Goal: Information Seeking & Learning: Find specific fact

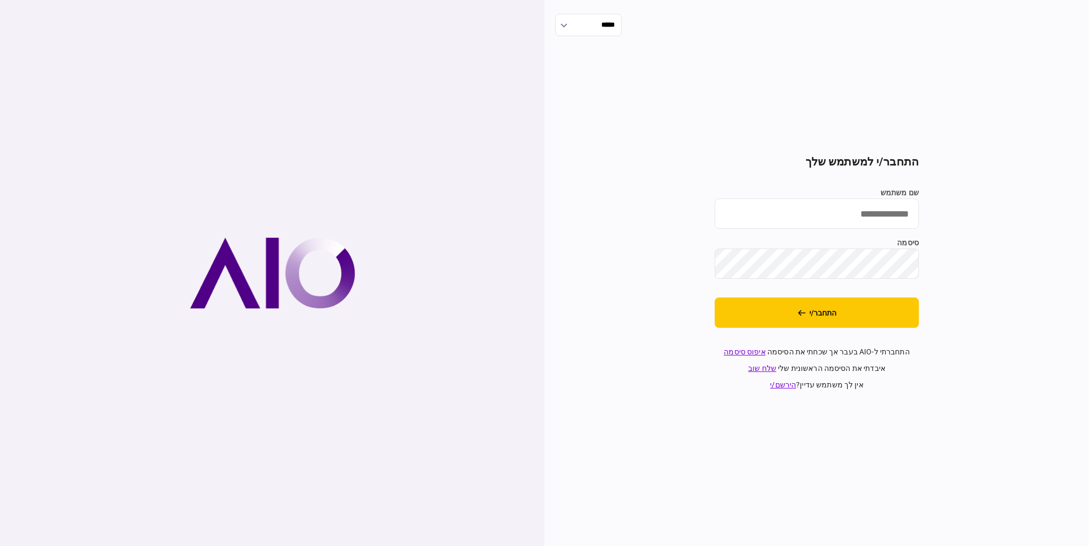
type input "*********"
click at [902, 311] on button "התחבר/י" at bounding box center [817, 312] width 204 height 30
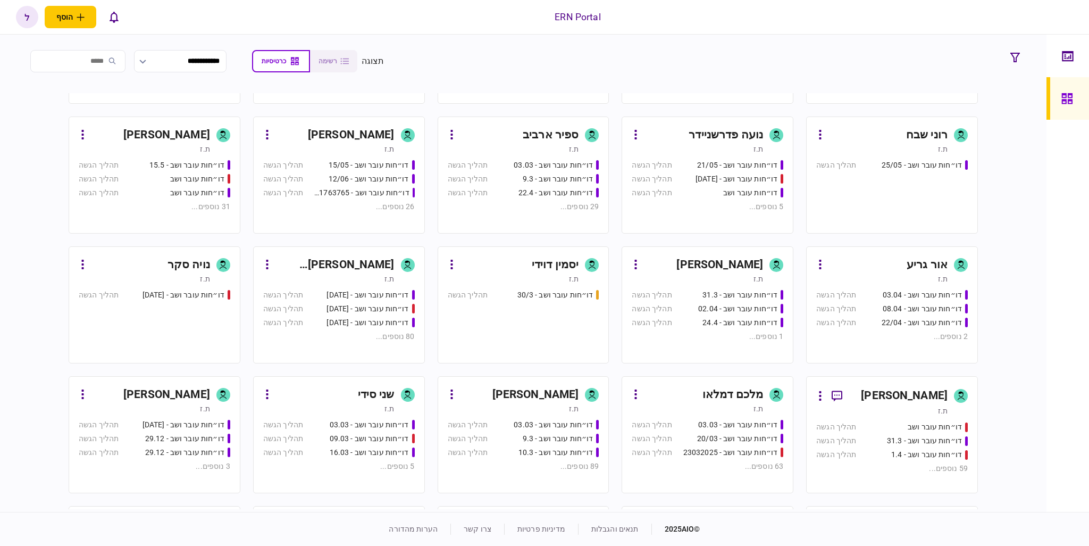
scroll to position [160, 0]
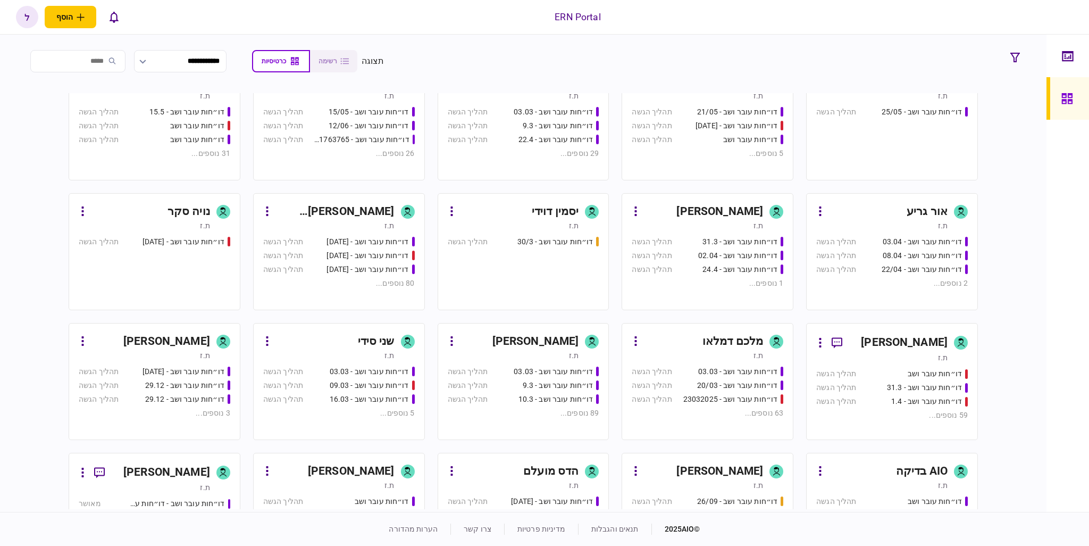
click at [702, 483] on div "ת.ז" at bounding box center [697, 485] width 131 height 11
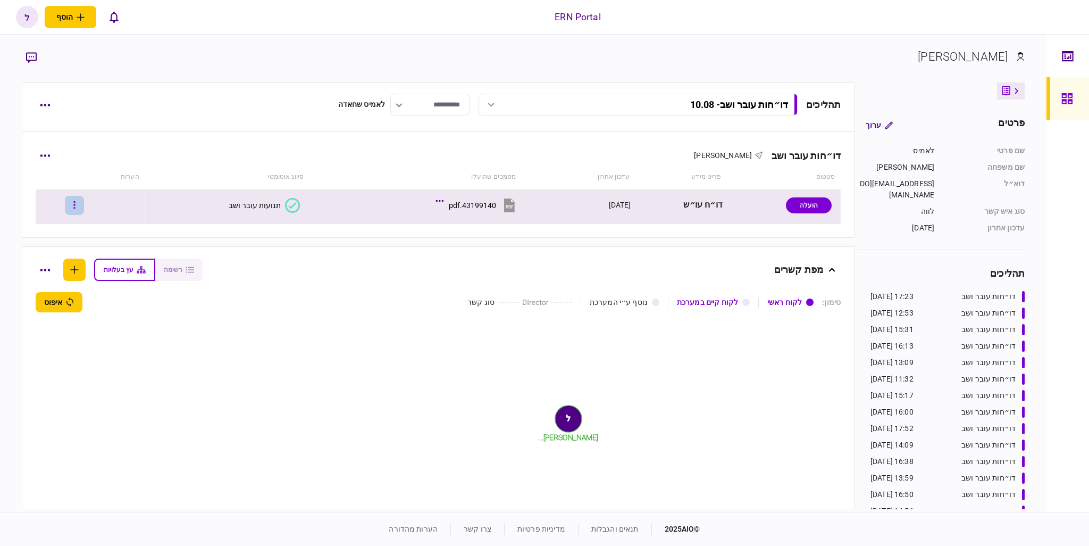
click at [84, 207] on button "button" at bounding box center [74, 205] width 19 height 19
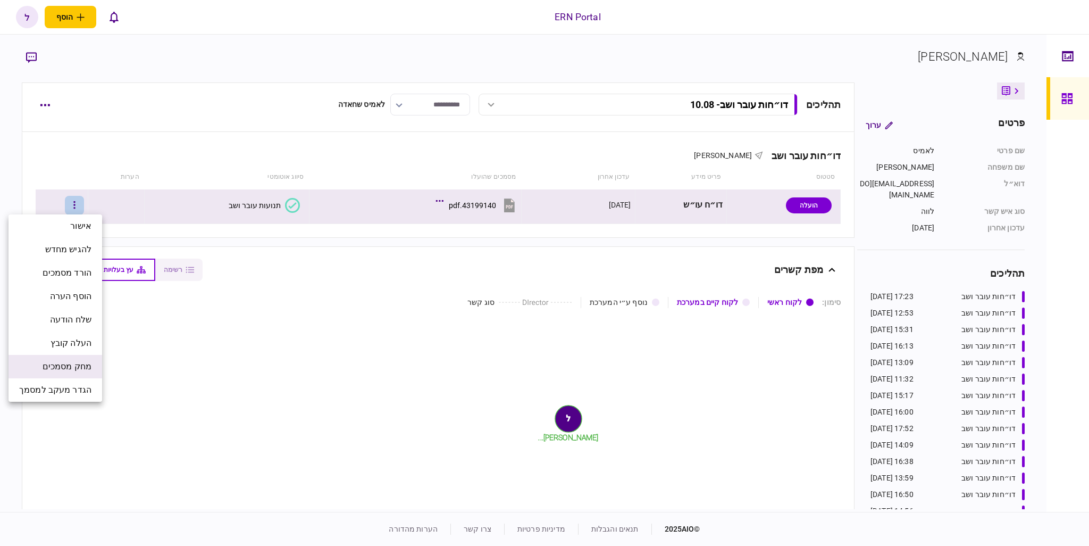
click at [76, 357] on li "מחק מסמכים" at bounding box center [56, 366] width 94 height 23
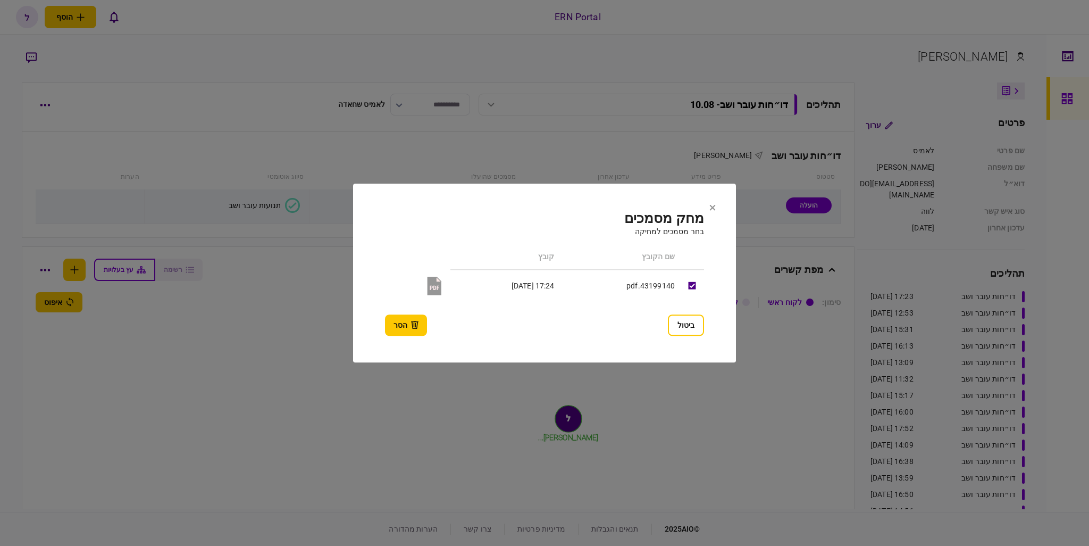
click at [681, 324] on button "ביטול" at bounding box center [686, 324] width 36 height 21
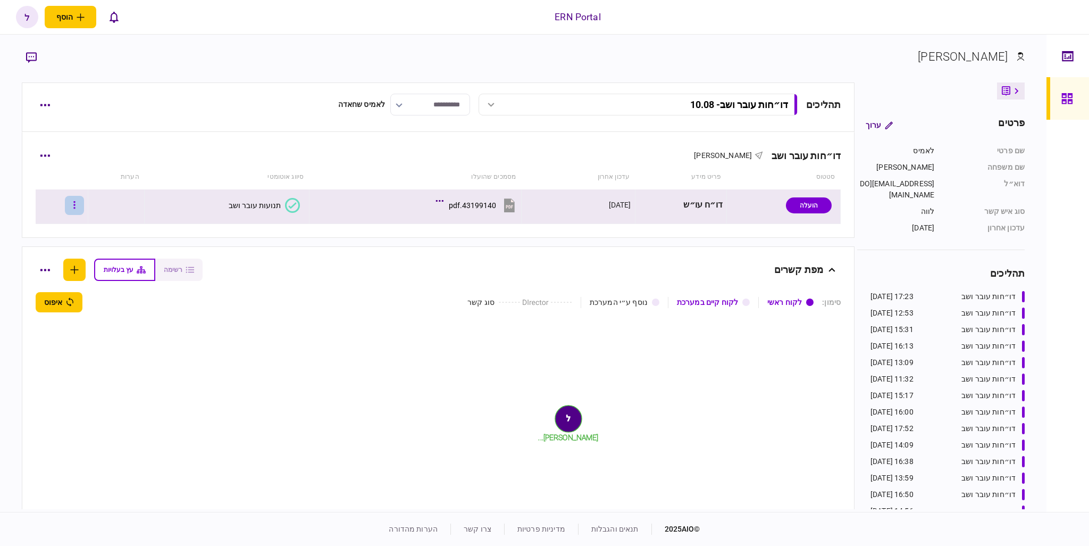
click at [79, 197] on button "button" at bounding box center [74, 205] width 19 height 19
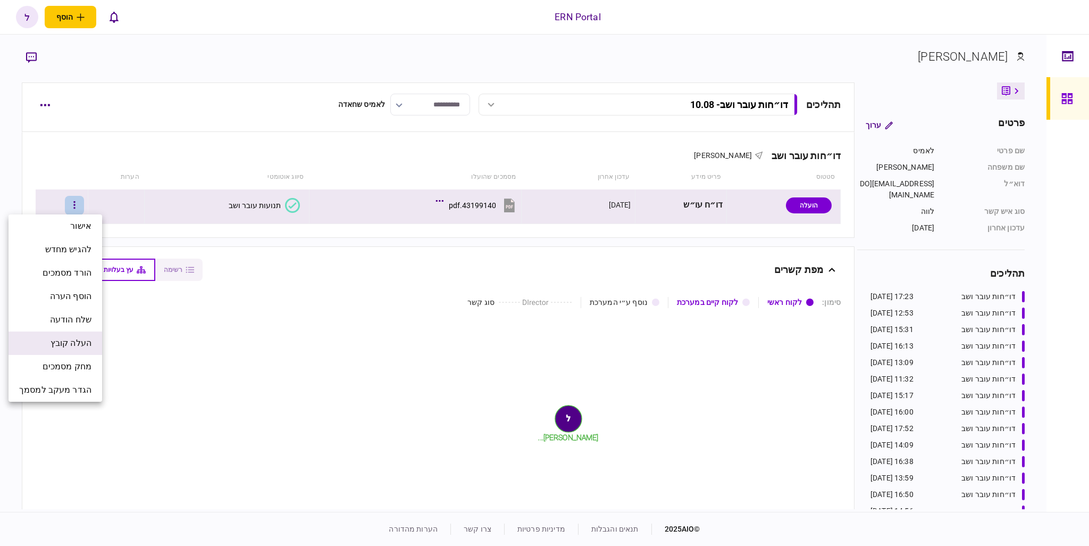
click at [79, 350] on li "העלה קובץ" at bounding box center [56, 342] width 94 height 23
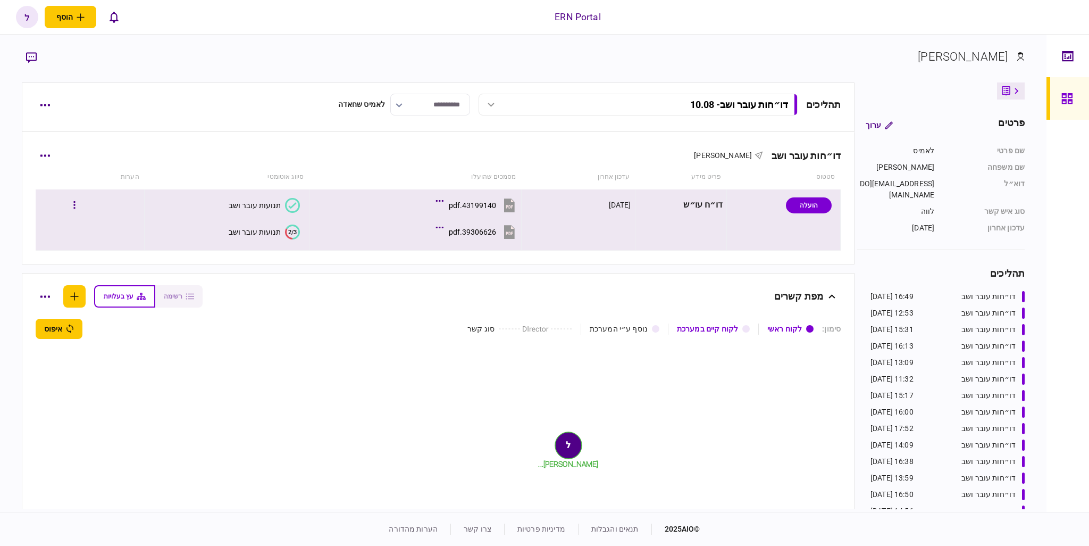
click at [263, 231] on div "תנועות עובר ושב" at bounding box center [255, 232] width 52 height 9
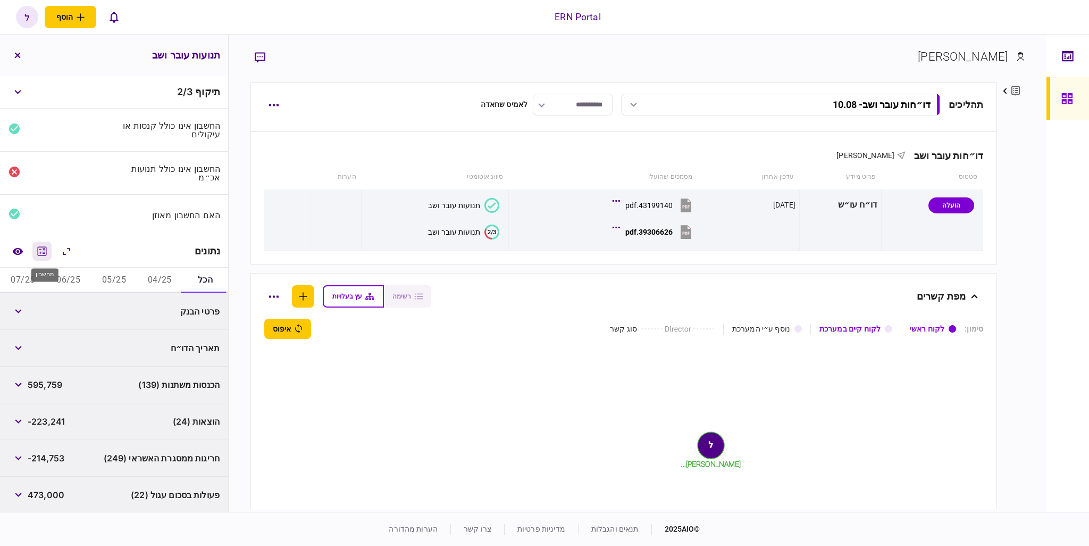
click at [48, 255] on icon "מחשבון" at bounding box center [42, 251] width 13 height 13
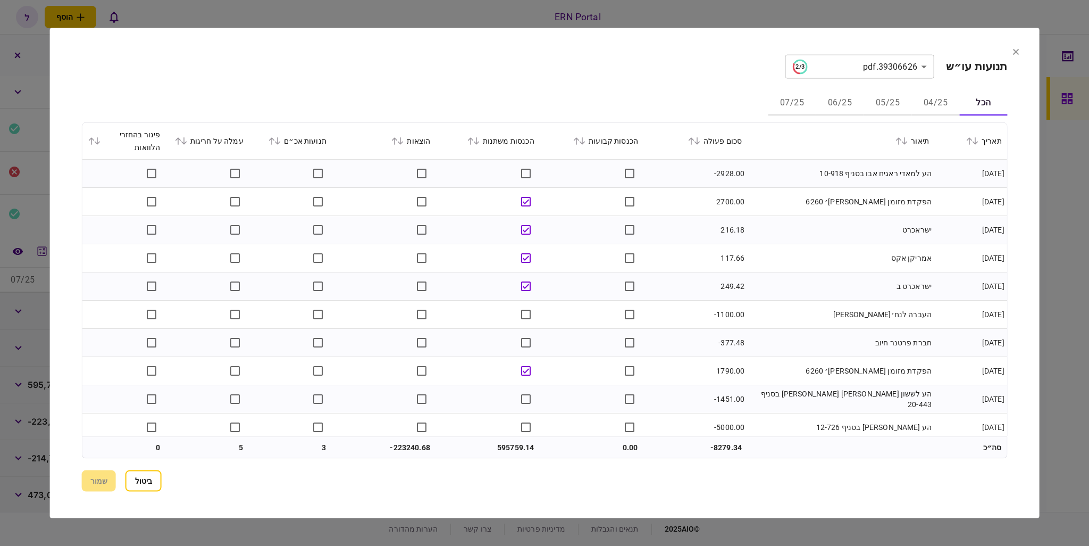
click at [275, 141] on icon at bounding box center [272, 140] width 6 height 7
click at [187, 137] on icon at bounding box center [183, 140] width 6 height 7
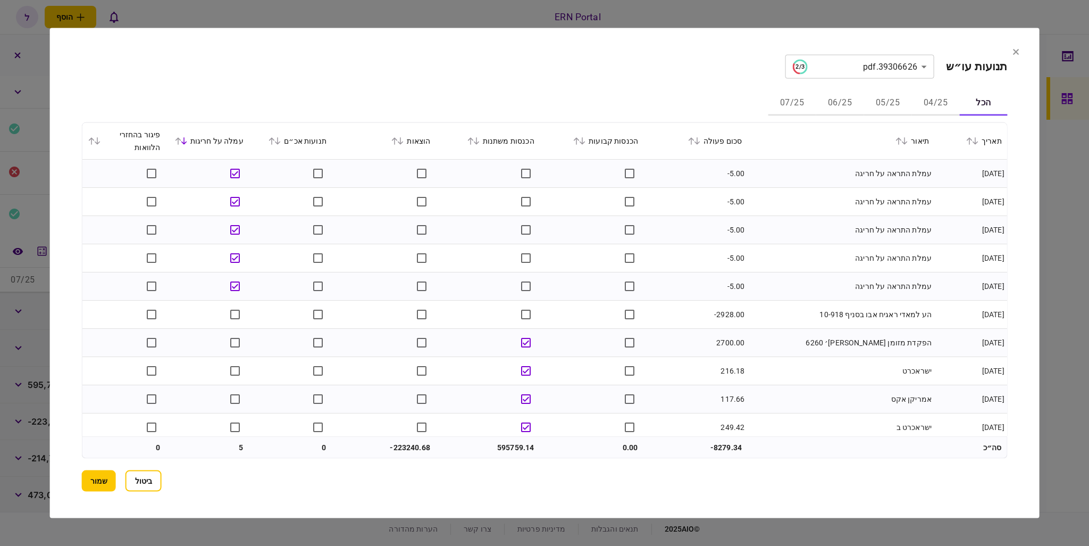
click at [945, 106] on button "04/25" at bounding box center [935, 103] width 48 height 26
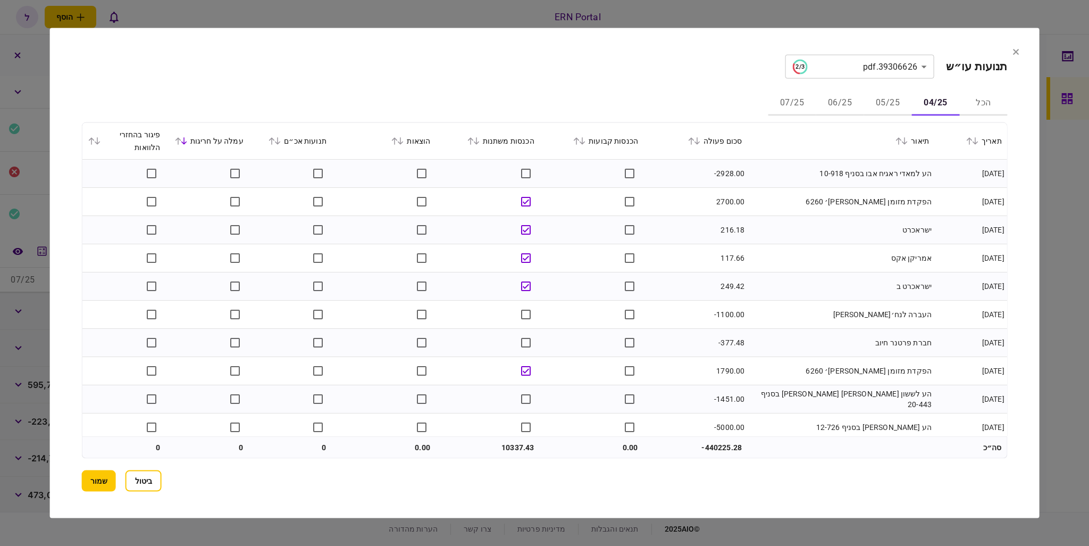
click at [893, 111] on button "05/25" at bounding box center [888, 103] width 48 height 26
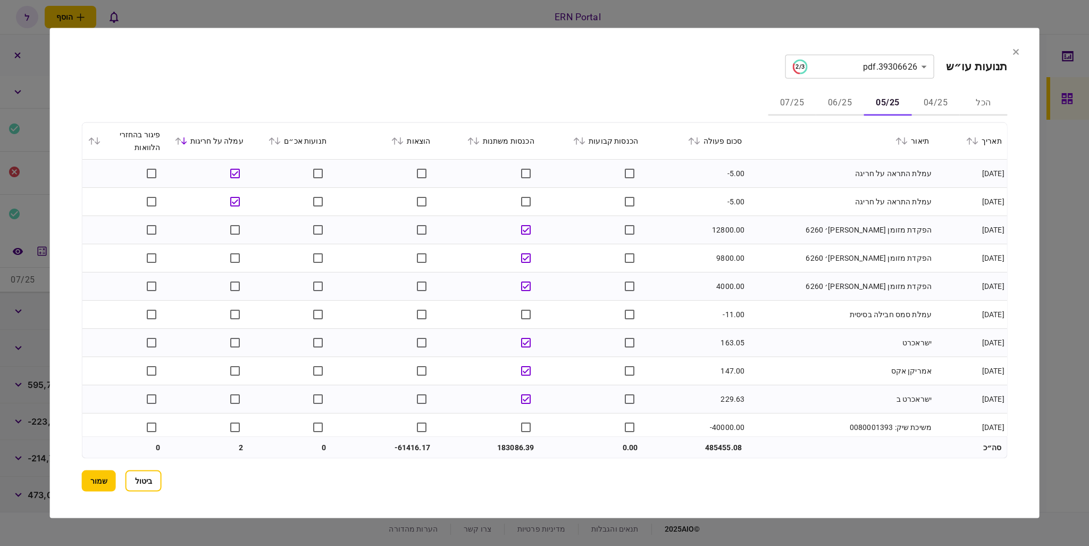
click at [974, 139] on icon at bounding box center [975, 140] width 6 height 7
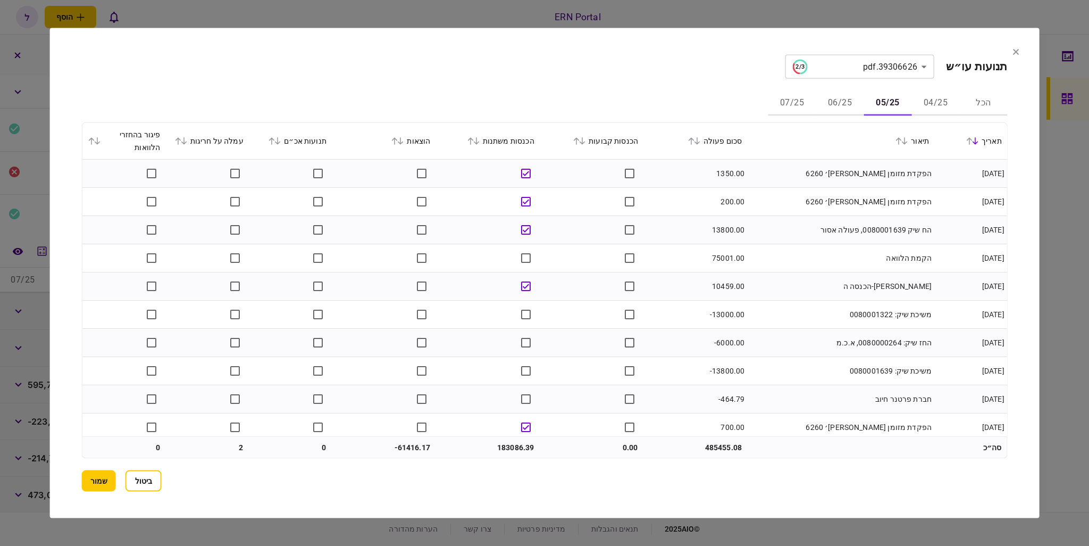
click at [974, 139] on icon at bounding box center [975, 140] width 6 height 7
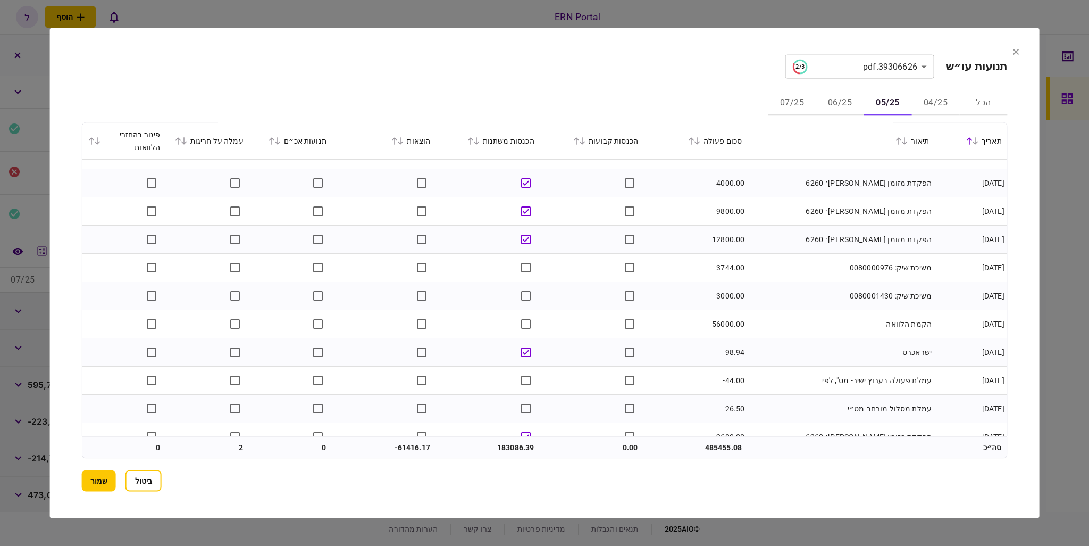
scroll to position [213, 0]
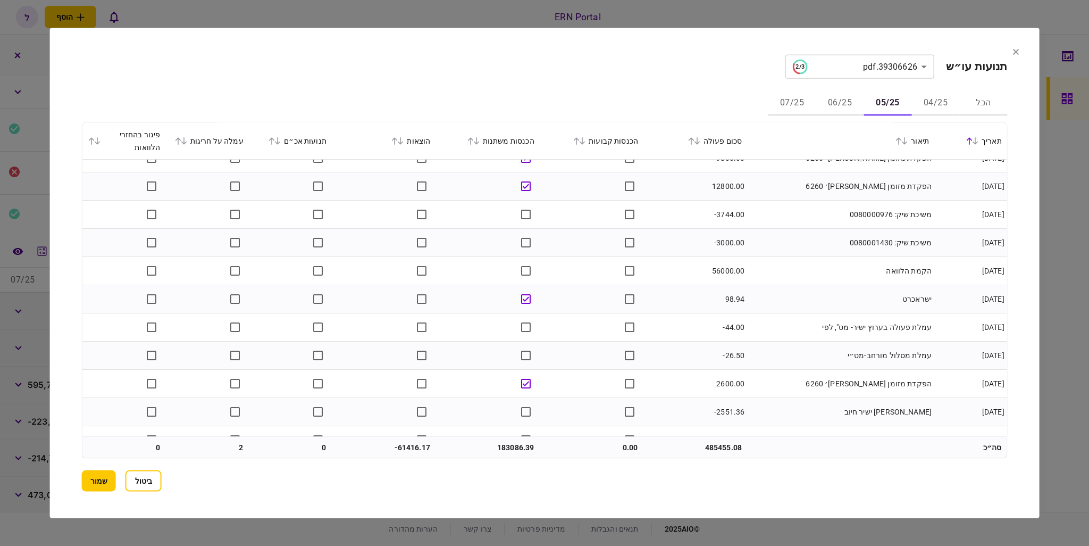
click at [714, 269] on td "56000.00" at bounding box center [695, 271] width 104 height 28
copy td "56000.00"
click at [939, 106] on button "04/25" at bounding box center [935, 103] width 48 height 26
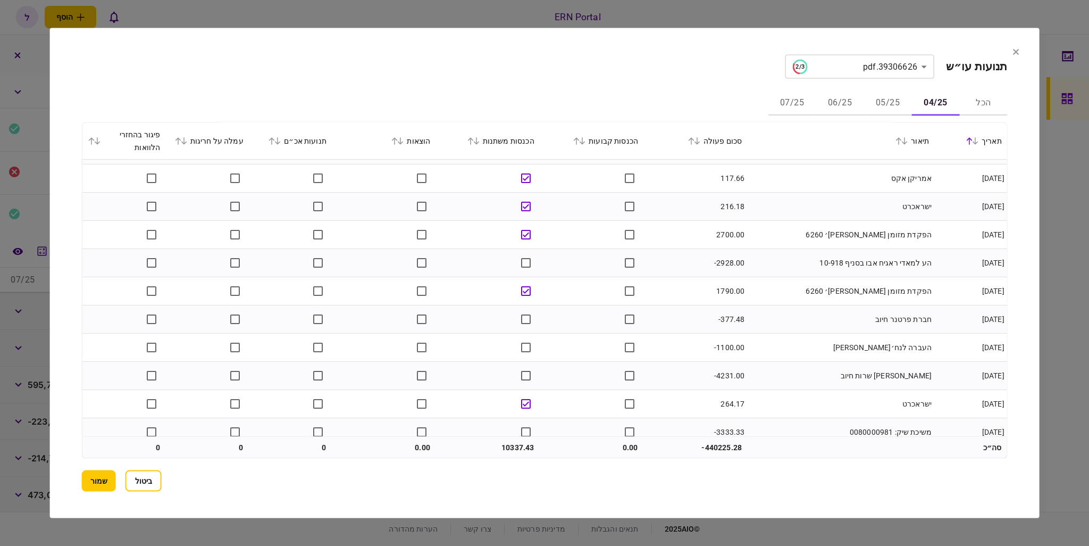
scroll to position [0, 0]
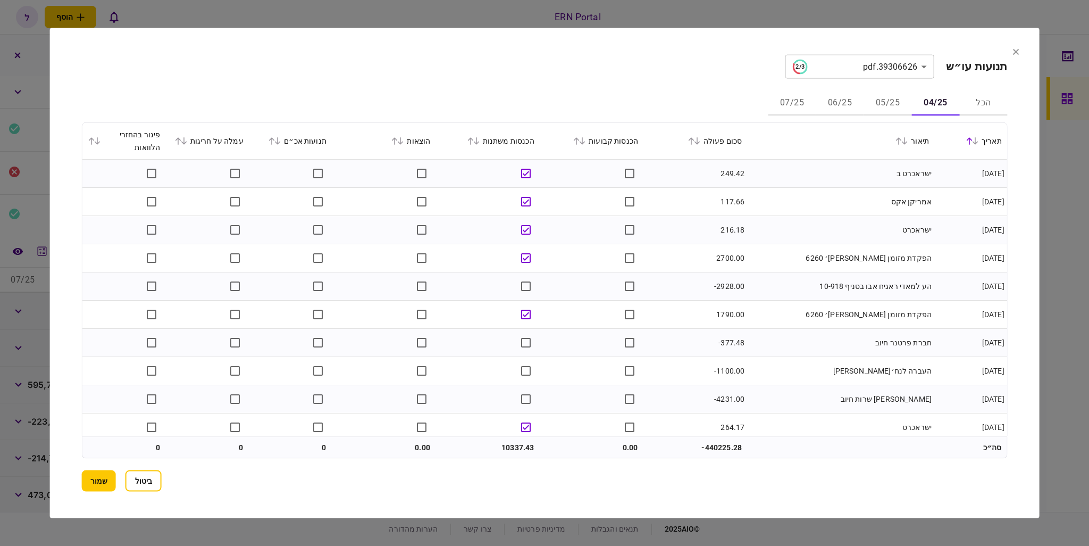
click at [889, 103] on button "05/25" at bounding box center [888, 103] width 48 height 26
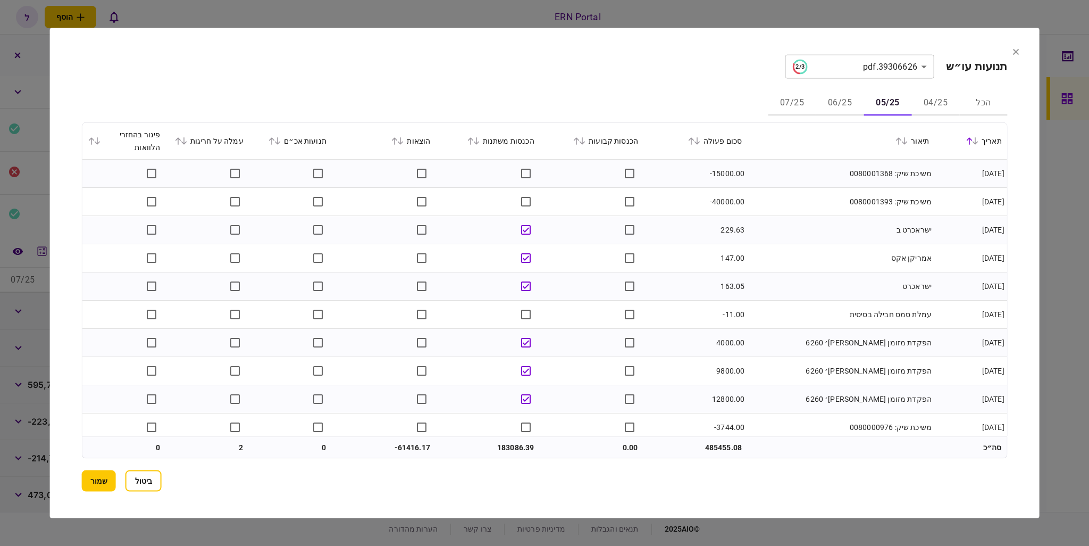
click at [908, 266] on td "אמריקן אקס" at bounding box center [840, 258] width 187 height 28
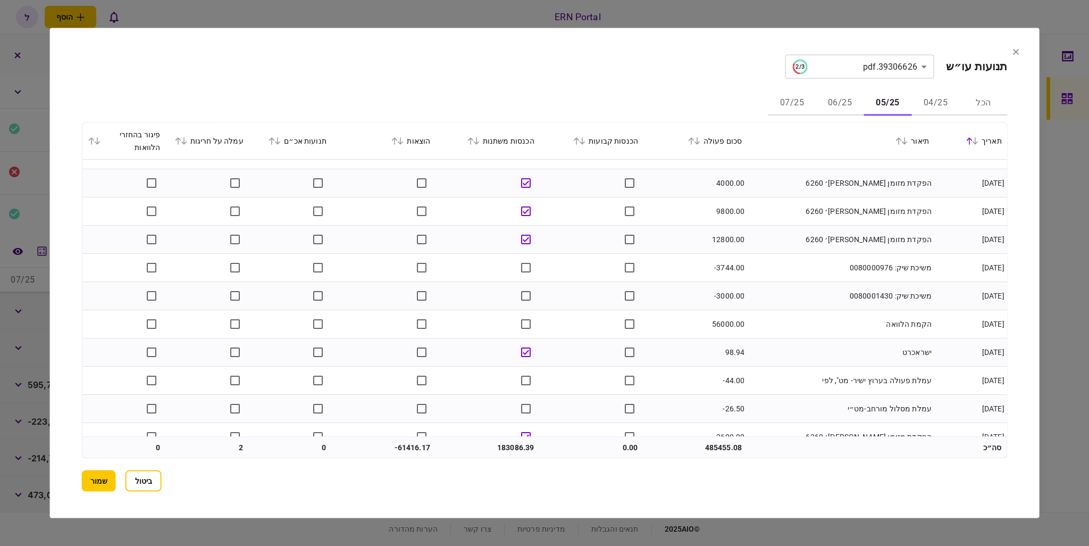
scroll to position [213, 0]
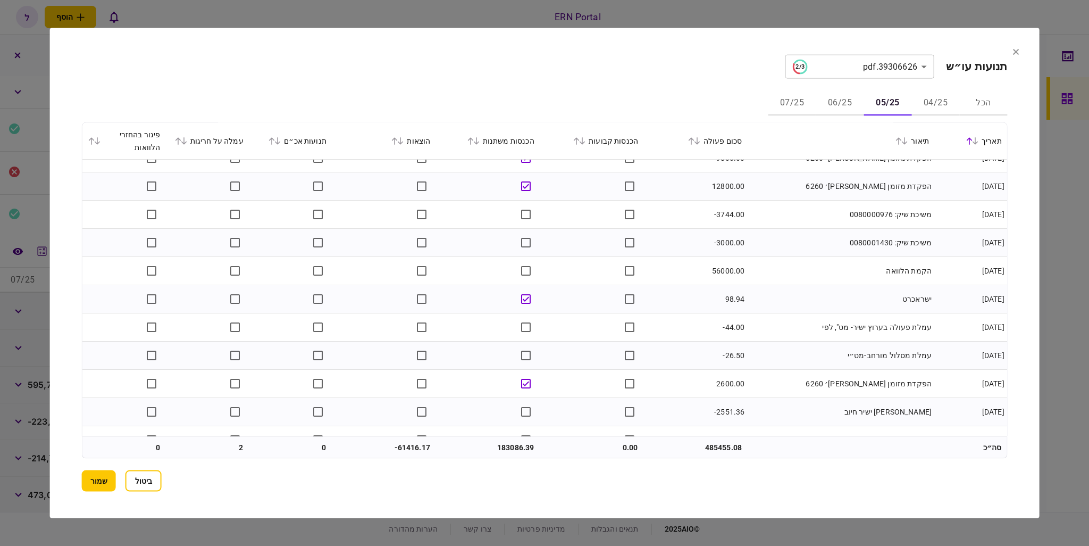
click at [714, 265] on td "56000.00" at bounding box center [695, 271] width 104 height 28
copy td "56000.00"
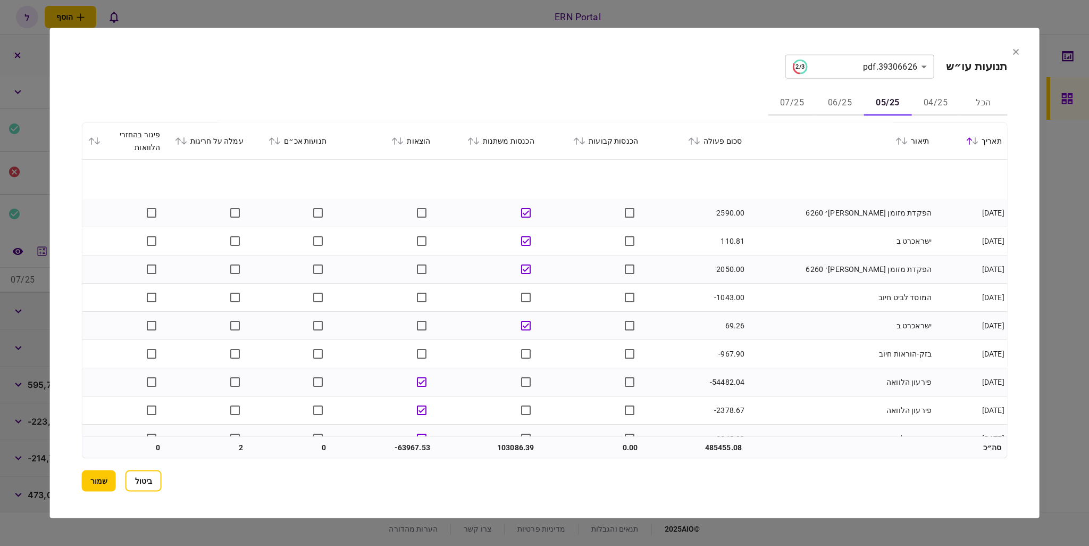
scroll to position [1649, 0]
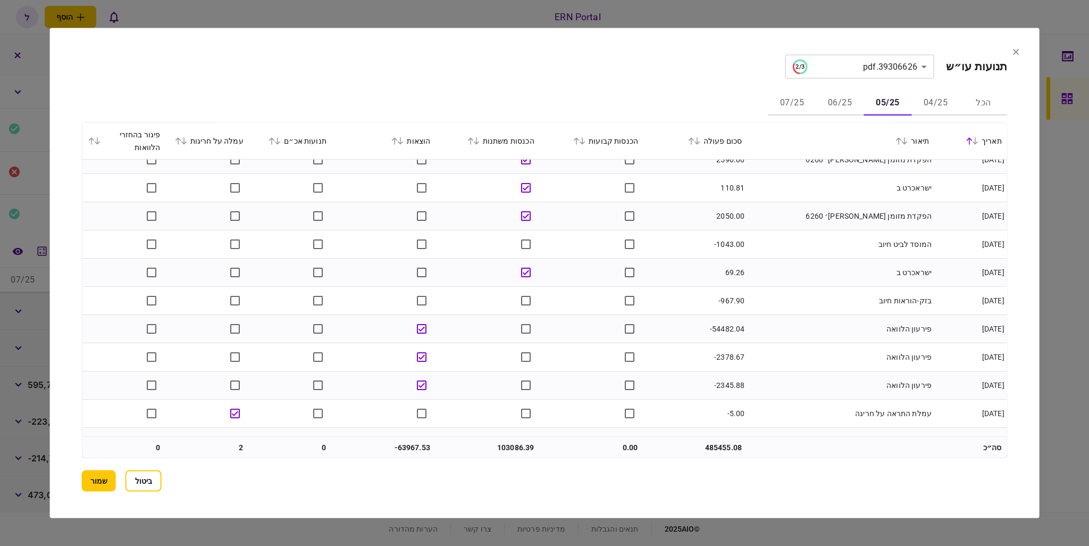
click at [726, 326] on td "-54482.04" at bounding box center [695, 329] width 104 height 28
copy td "54482.04"
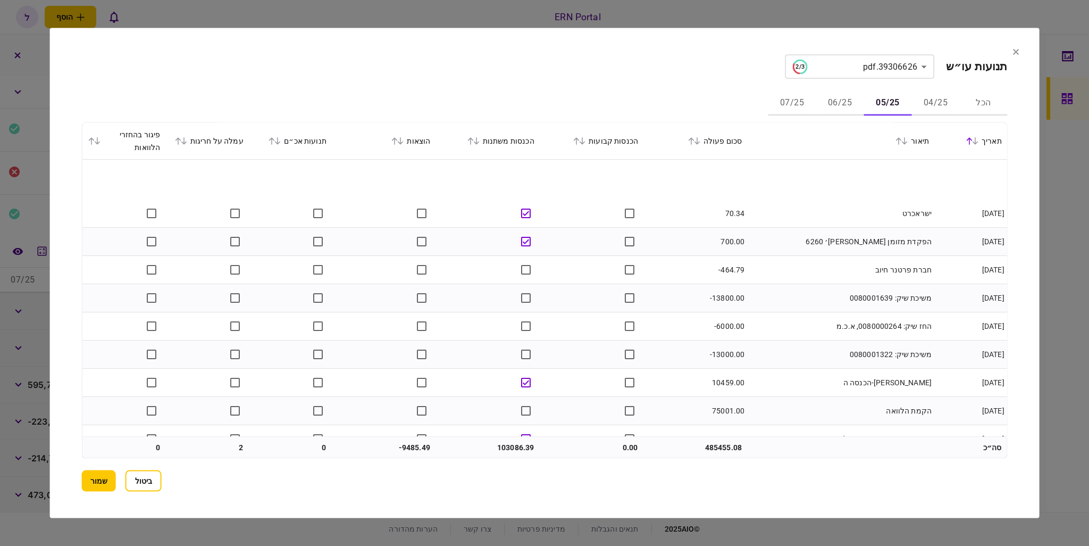
scroll to position [2146, 0]
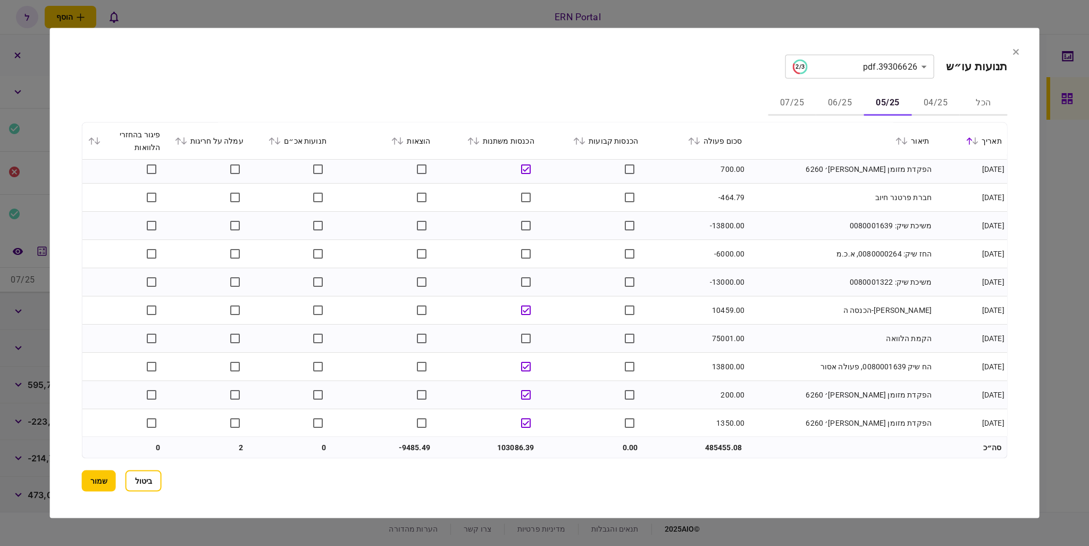
click at [717, 333] on td "75001.00" at bounding box center [695, 338] width 104 height 28
copy td "75001.00"
click at [930, 360] on td "הח שיק 0080001639, פעולה אסור" at bounding box center [840, 367] width 187 height 28
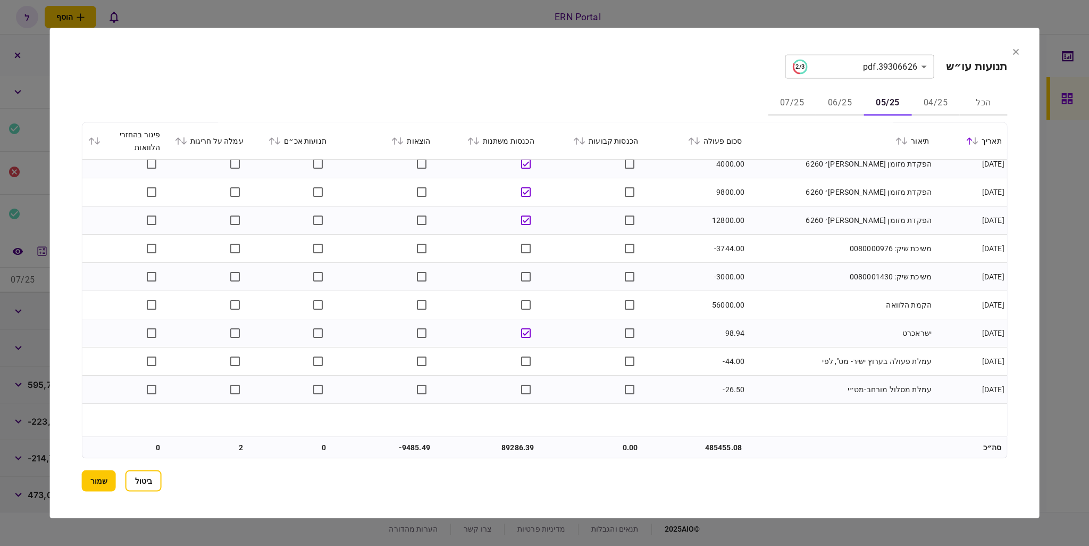
scroll to position [0, 0]
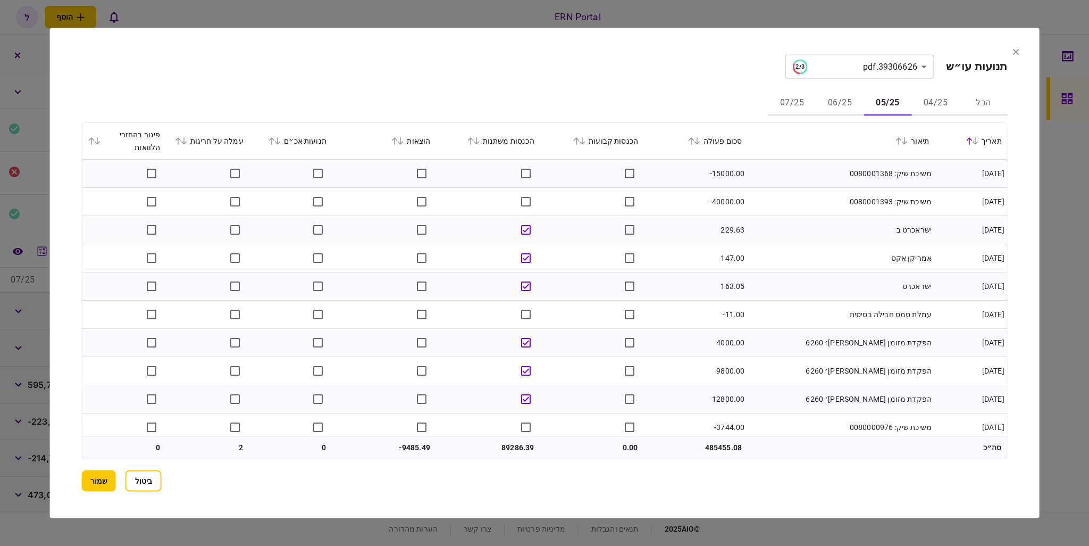
click at [906, 141] on icon at bounding box center [905, 140] width 6 height 7
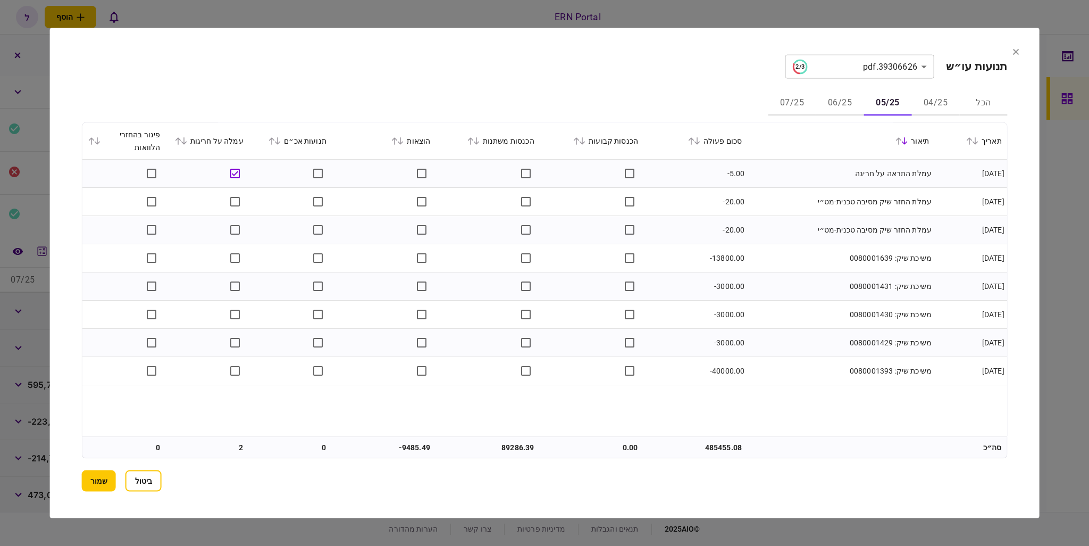
scroll to position [232, 0]
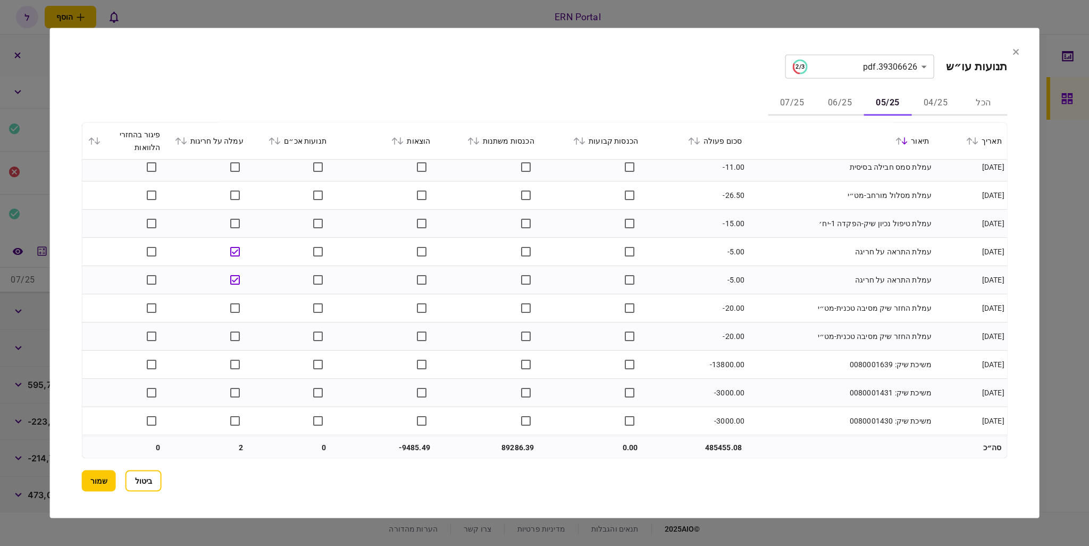
click at [850, 105] on button "06/25" at bounding box center [840, 103] width 48 height 26
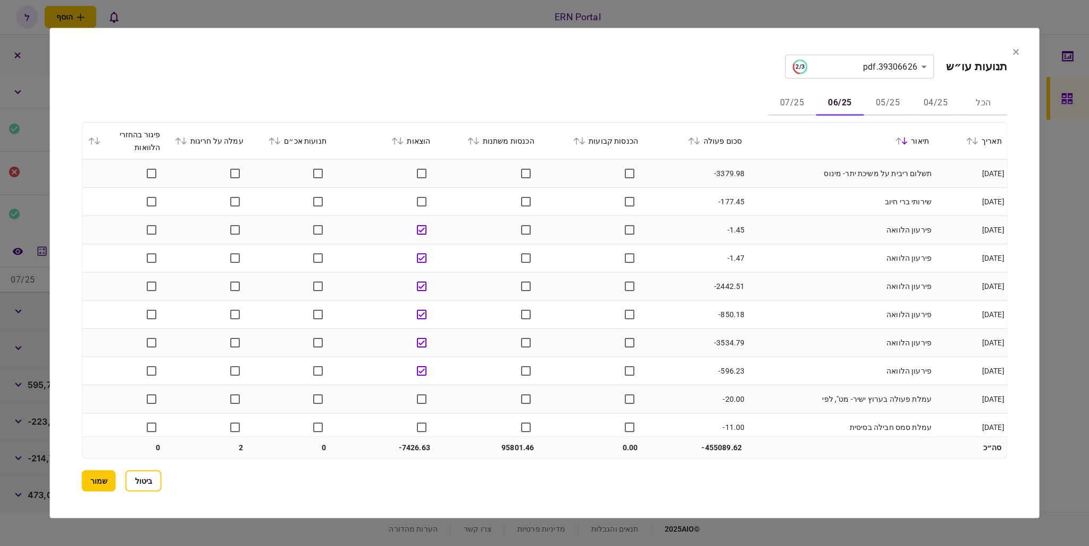
click at [976, 138] on icon at bounding box center [975, 140] width 6 height 7
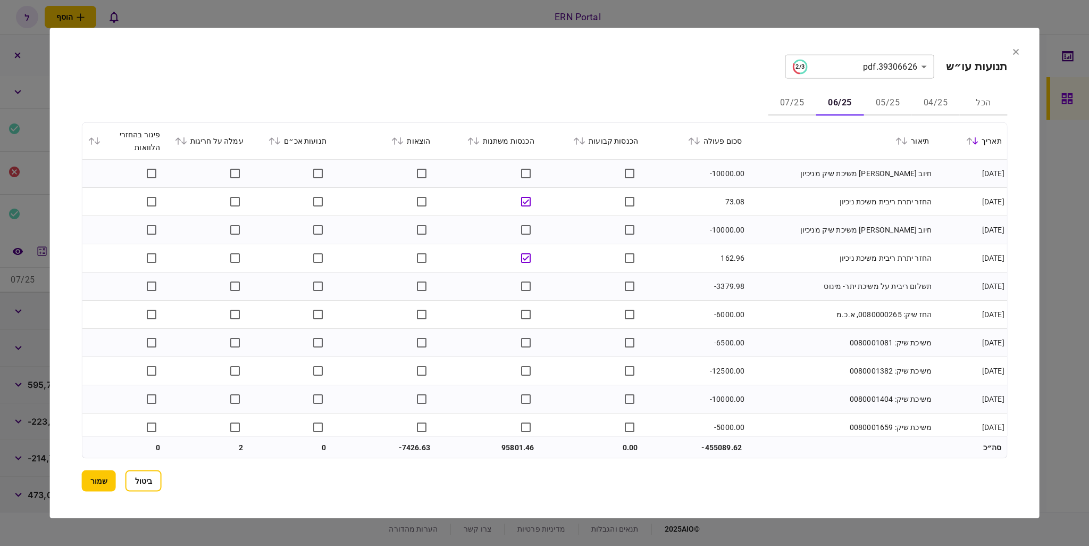
click at [976, 138] on icon at bounding box center [975, 140] width 6 height 7
click at [481, 140] on button at bounding box center [473, 141] width 15 height 6
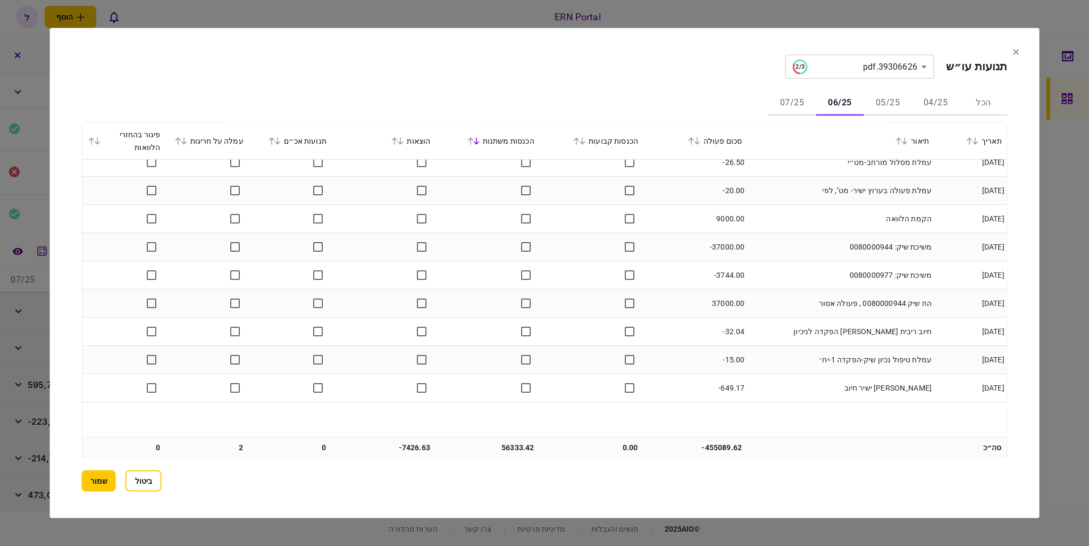
scroll to position [1170, 0]
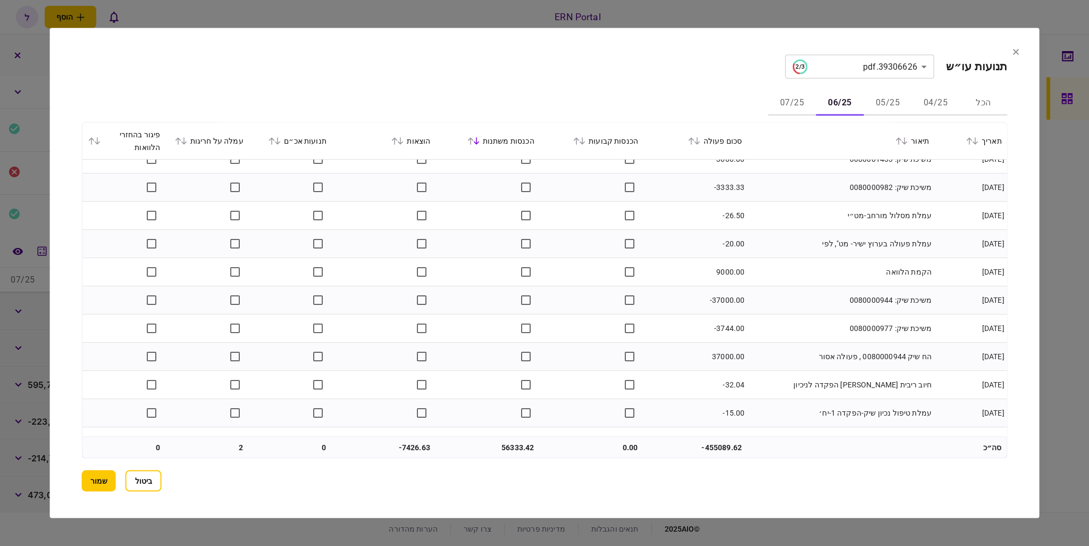
click at [722, 273] on td "9000.00" at bounding box center [695, 272] width 104 height 28
copy td "9000.00"
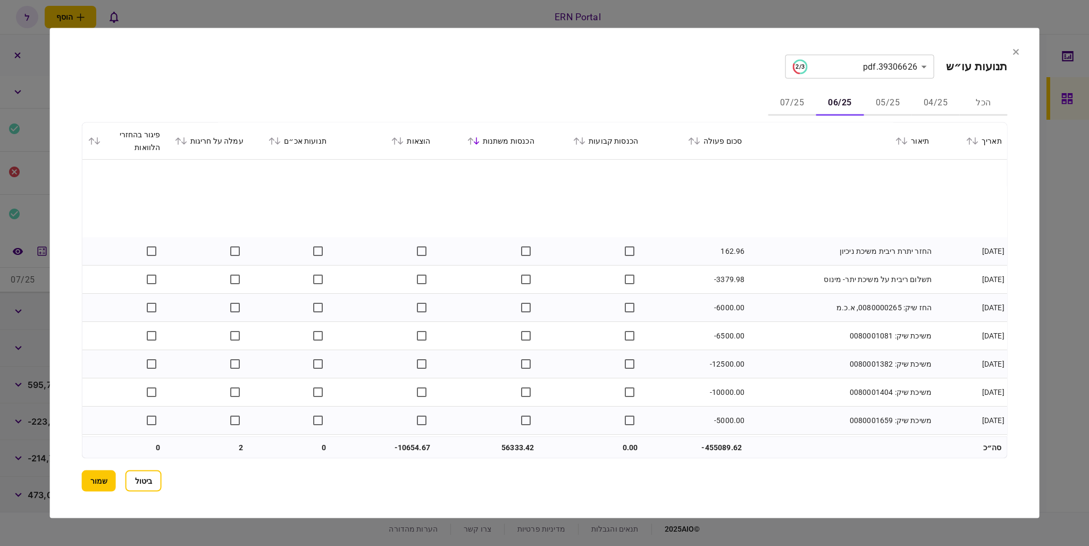
scroll to position [2315, 0]
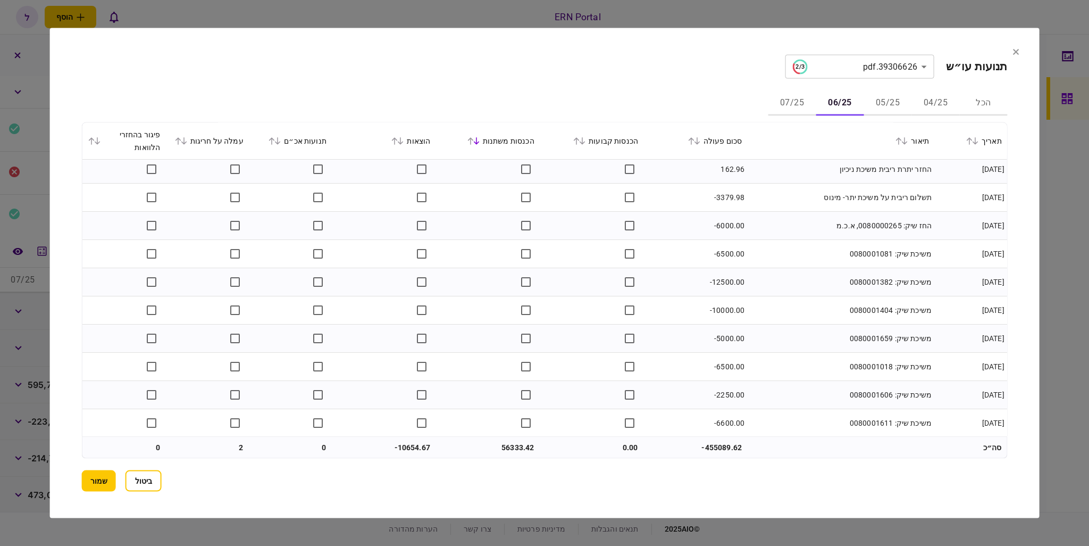
click at [800, 107] on button "07/25" at bounding box center [792, 103] width 48 height 26
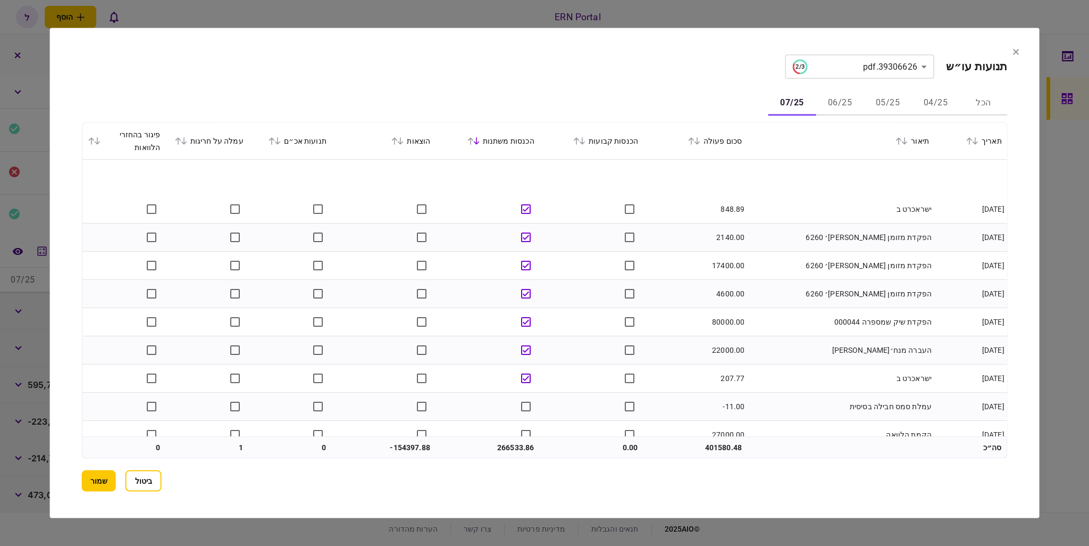
scroll to position [1117, 0]
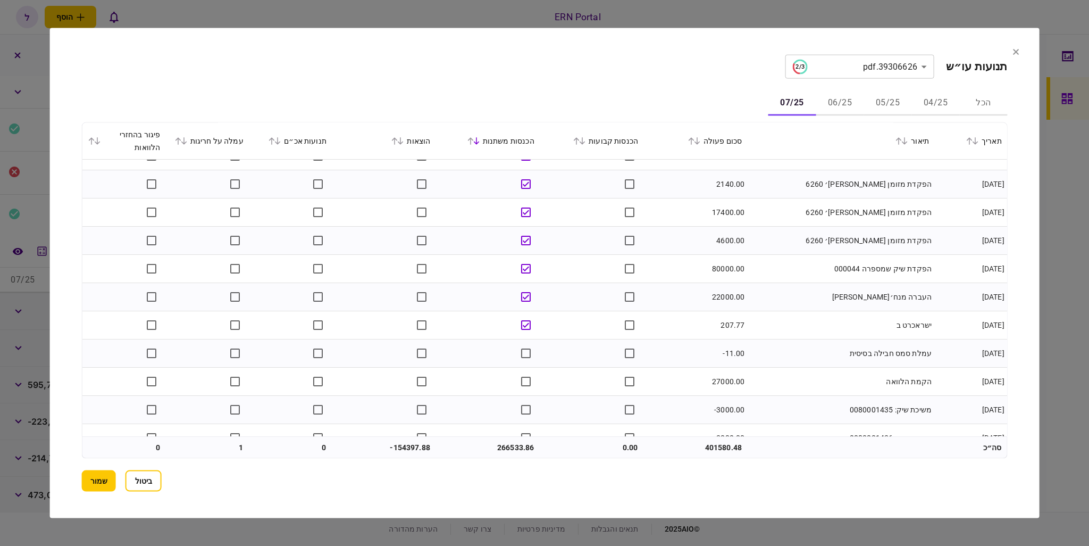
click at [721, 374] on td "27000.00" at bounding box center [695, 381] width 104 height 28
copy td "27000.00"
click at [850, 271] on td "הפקדת שיק שמספרה 000044" at bounding box center [840, 269] width 187 height 28
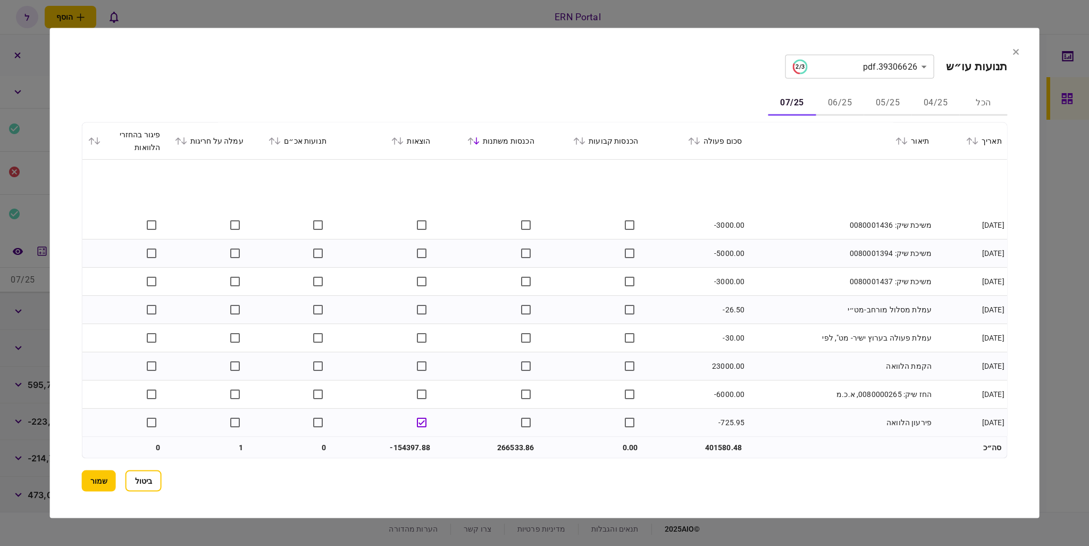
scroll to position [1383, 0]
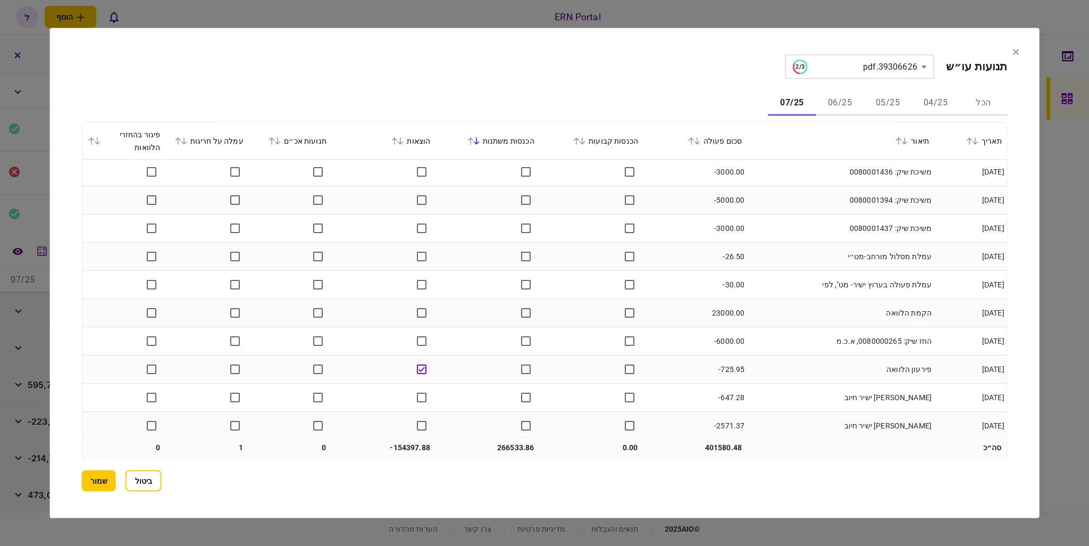
click at [721, 311] on td "23000.00" at bounding box center [695, 313] width 104 height 28
copy td "23000.00"
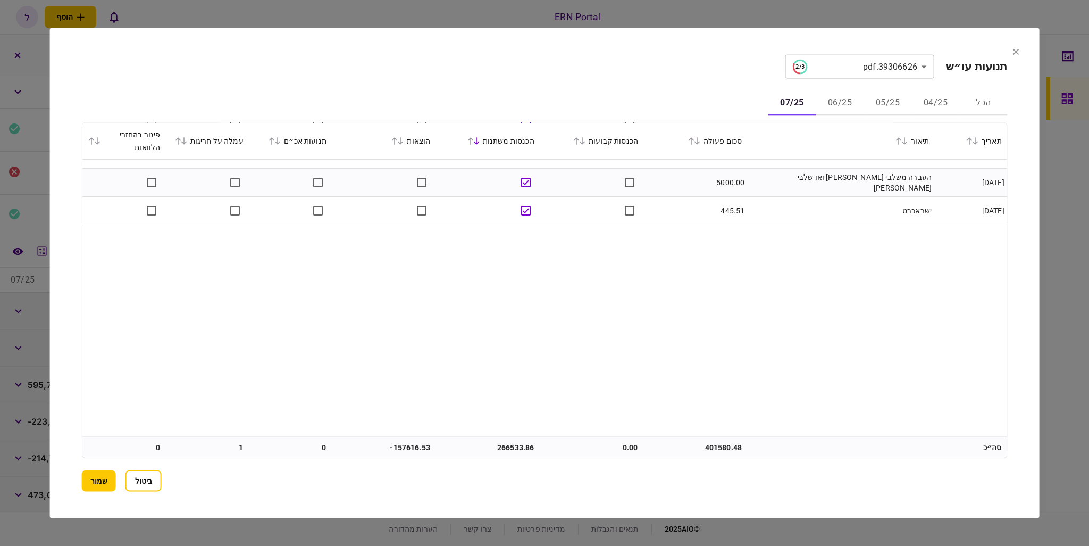
scroll to position [0, 0]
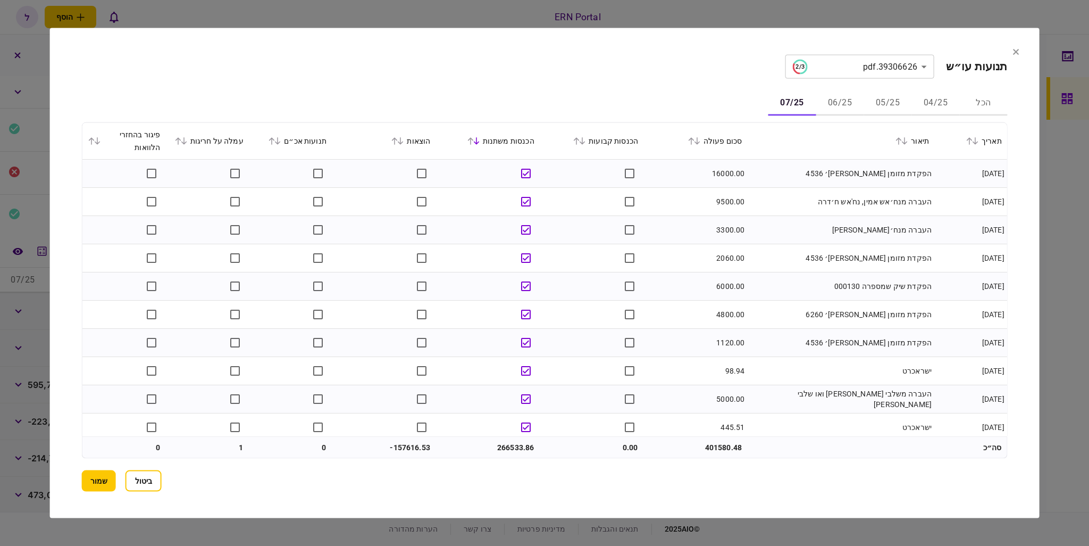
click at [400, 144] on div "הוצאות" at bounding box center [383, 141] width 93 height 13
click at [404, 138] on icon at bounding box center [400, 140] width 6 height 7
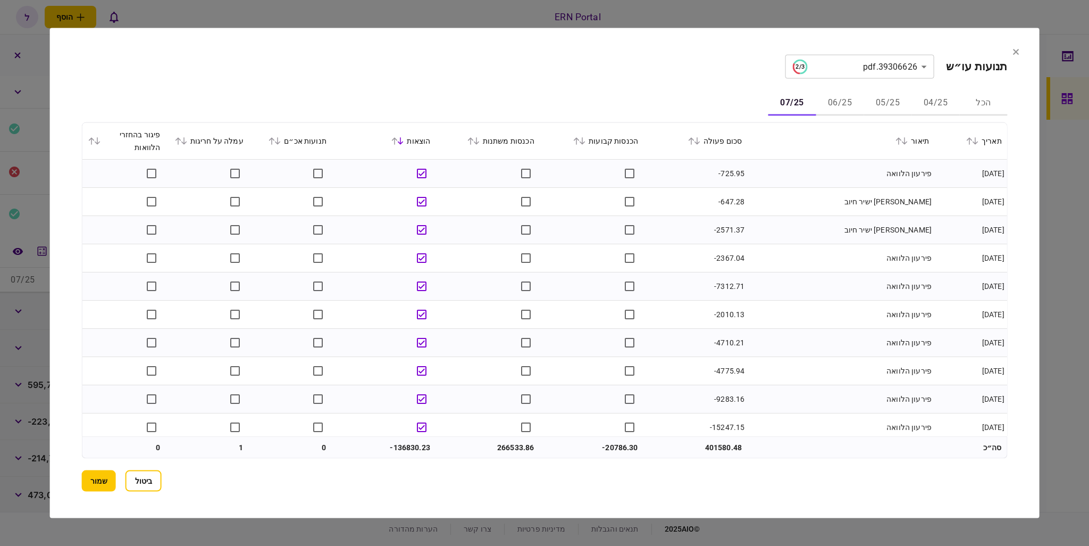
click at [851, 100] on button "06/25" at bounding box center [840, 103] width 48 height 26
click at [787, 96] on button "07/25" at bounding box center [792, 103] width 48 height 26
click at [608, 445] on td "-139808.61" at bounding box center [591, 446] width 104 height 21
click at [585, 138] on icon at bounding box center [582, 140] width 6 height 7
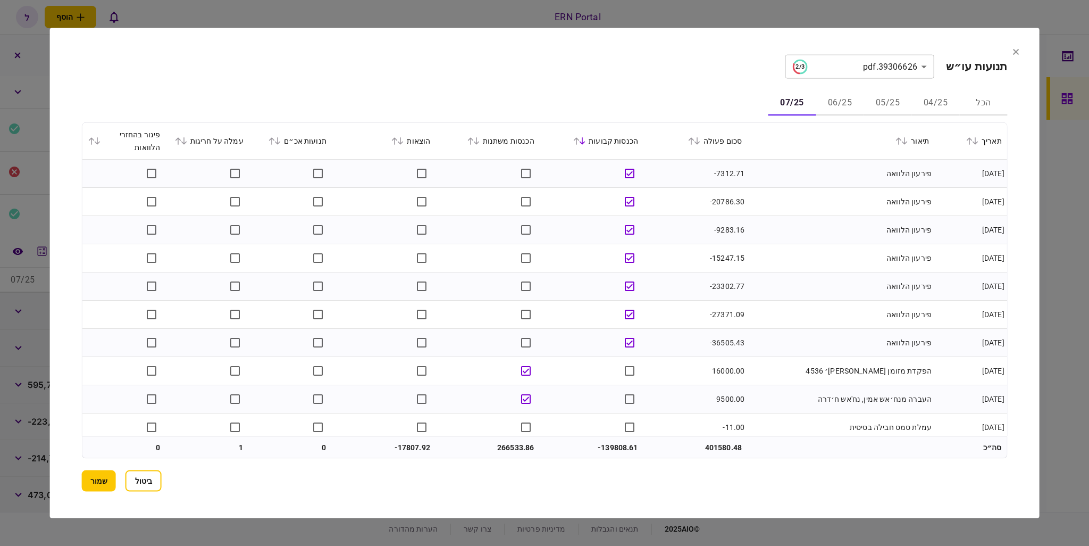
click at [599, 447] on td "-139808.61" at bounding box center [591, 446] width 104 height 21
drag, startPoint x: 603, startPoint y: 448, endPoint x: 623, endPoint y: 447, distance: 20.7
click at [623, 447] on td "-139808.61" at bounding box center [591, 446] width 104 height 21
copy td "13980"
click at [103, 481] on button "שמור" at bounding box center [99, 480] width 34 height 21
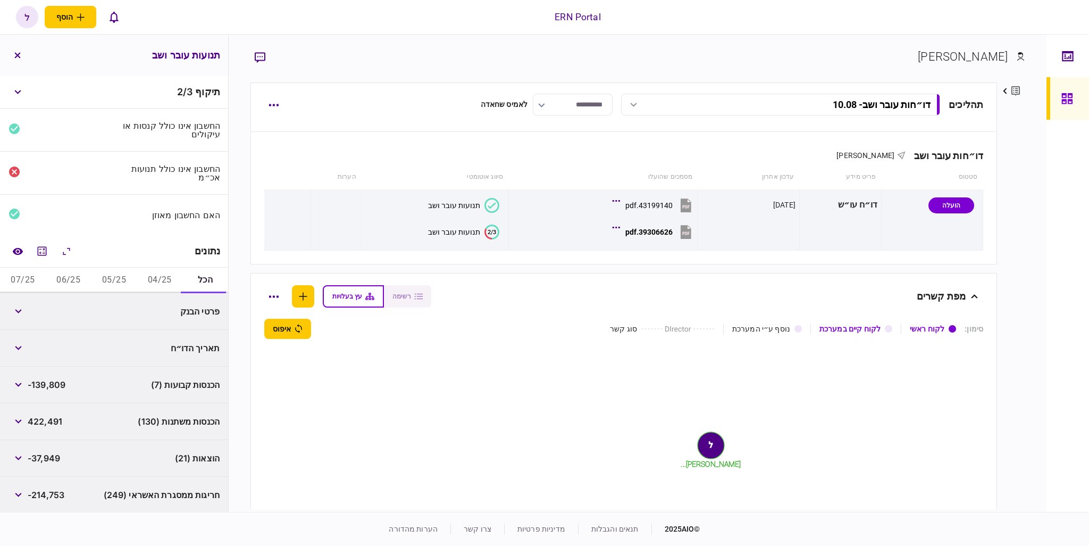
click at [169, 272] on button "04/25" at bounding box center [160, 280] width 46 height 26
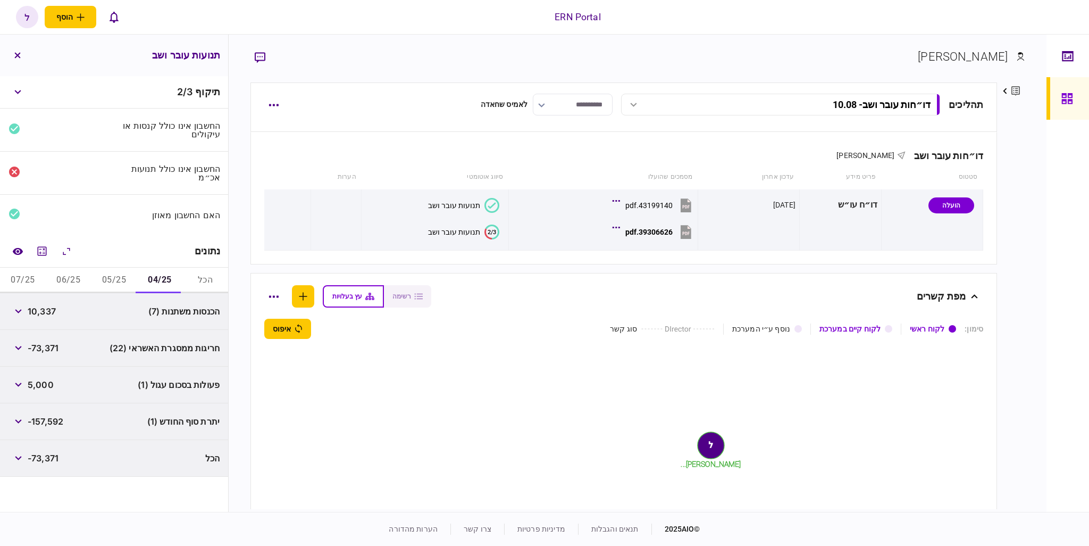
click at [52, 308] on span "10,337" at bounding box center [42, 311] width 28 height 13
copy span "10,337"
click at [48, 248] on icon "מחשבון" at bounding box center [42, 251] width 13 height 13
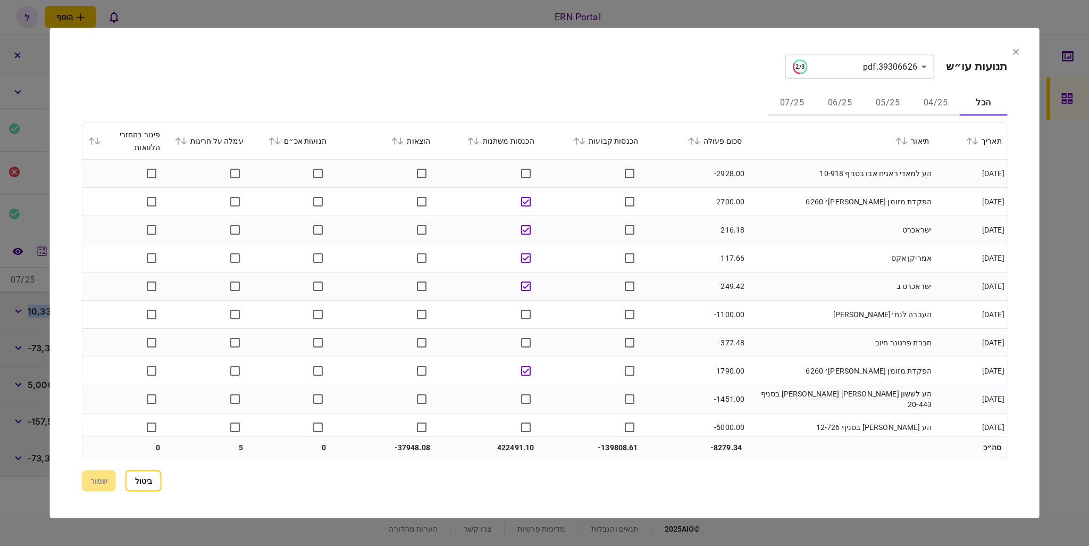
click at [944, 110] on button "04/25" at bounding box center [935, 103] width 48 height 26
click at [472, 140] on icon at bounding box center [470, 140] width 6 height 7
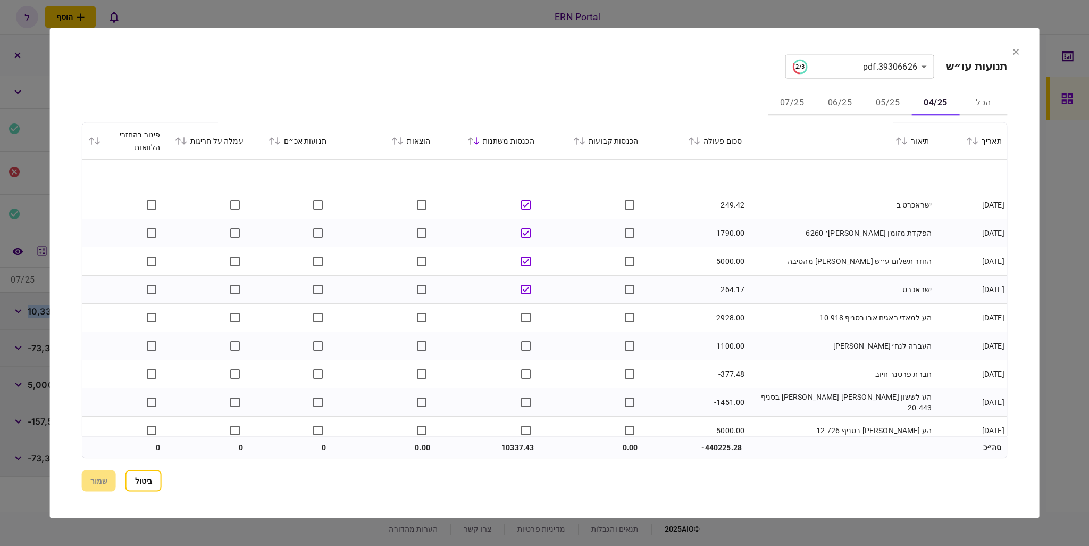
scroll to position [106, 0]
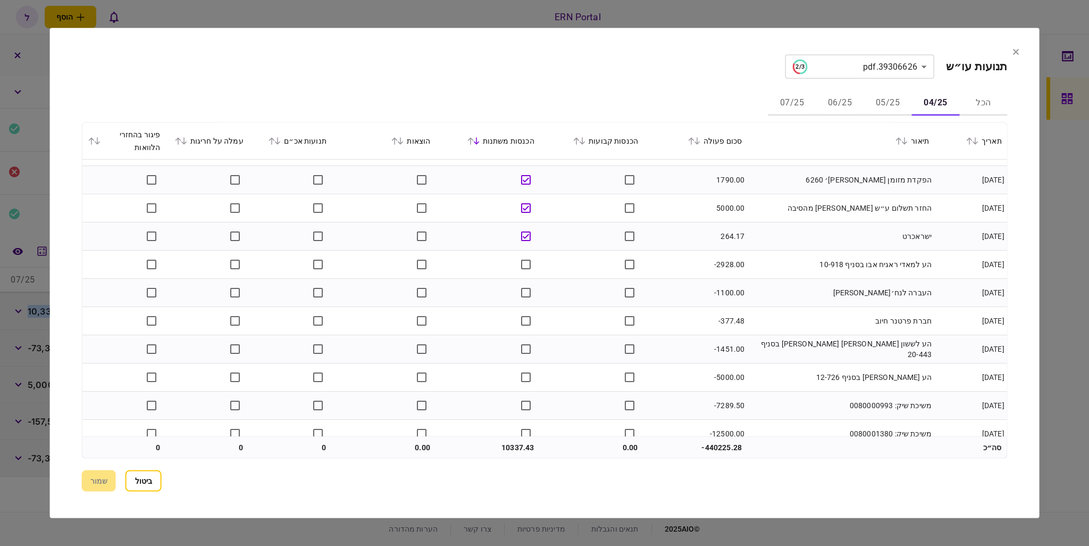
click at [1014, 51] on icon at bounding box center [1016, 52] width 6 height 6
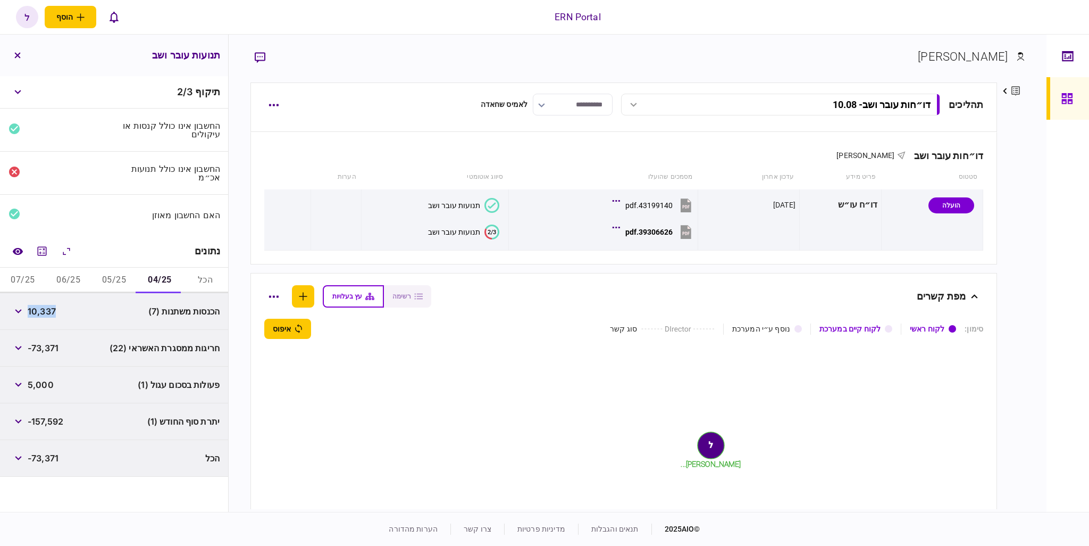
click at [45, 317] on div "10,337" at bounding box center [32, 311] width 47 height 19
click at [46, 422] on span "-157,592" at bounding box center [46, 421] width 36 height 13
copy span "157,592"
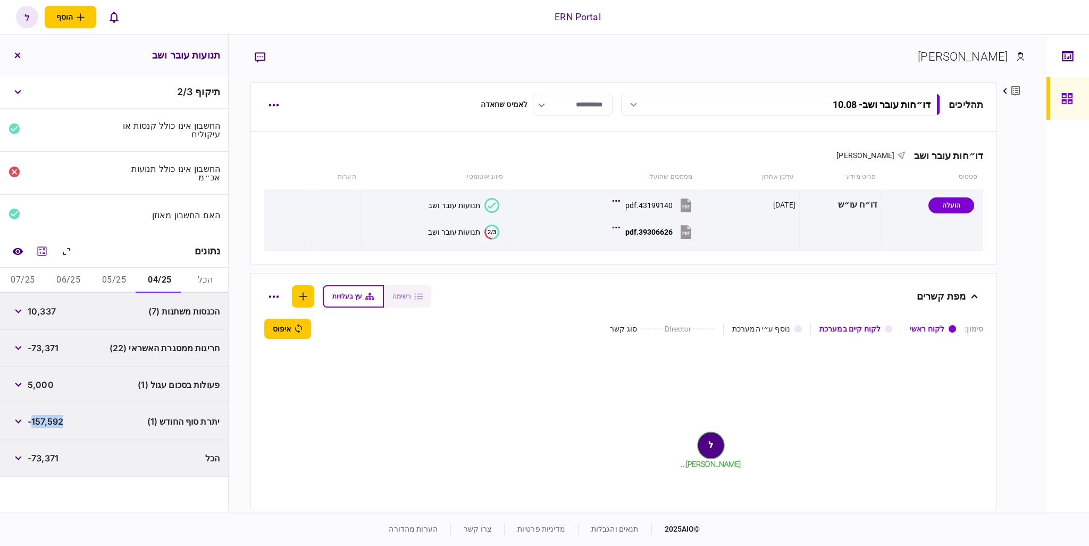
click at [132, 281] on button "05/25" at bounding box center [114, 280] width 46 height 26
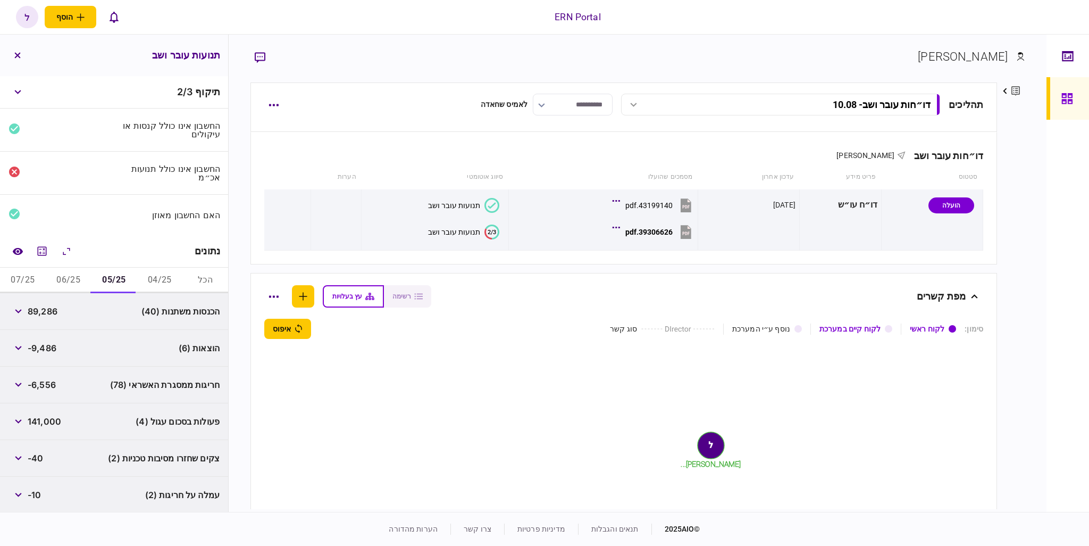
click at [44, 312] on span "89,286" at bounding box center [43, 311] width 30 height 13
click at [53, 347] on span "-9,486" at bounding box center [42, 347] width 29 height 13
click at [38, 251] on icon "מחשבון" at bounding box center [42, 251] width 13 height 13
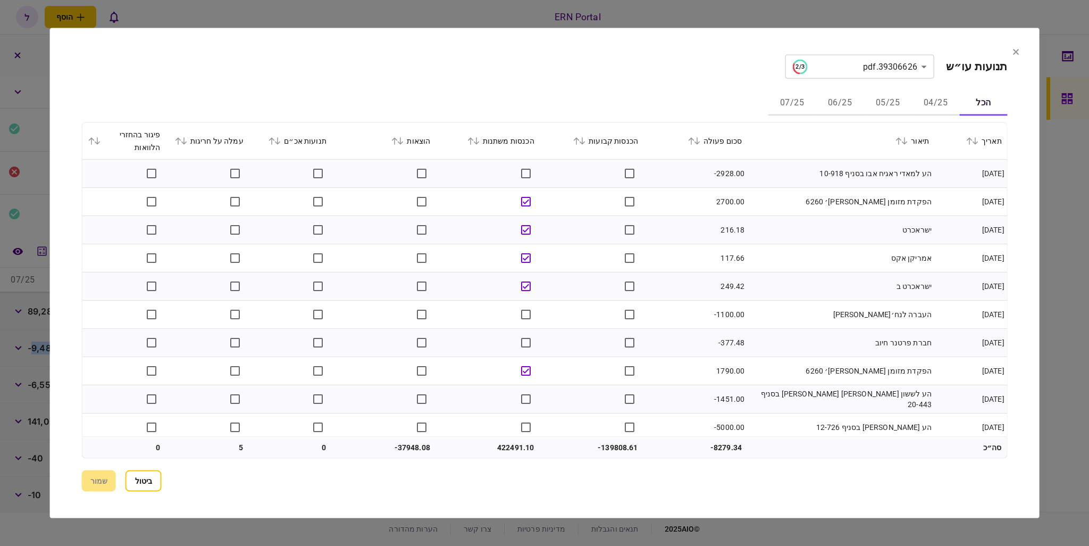
click at [874, 103] on button "05/25" at bounding box center [888, 103] width 48 height 26
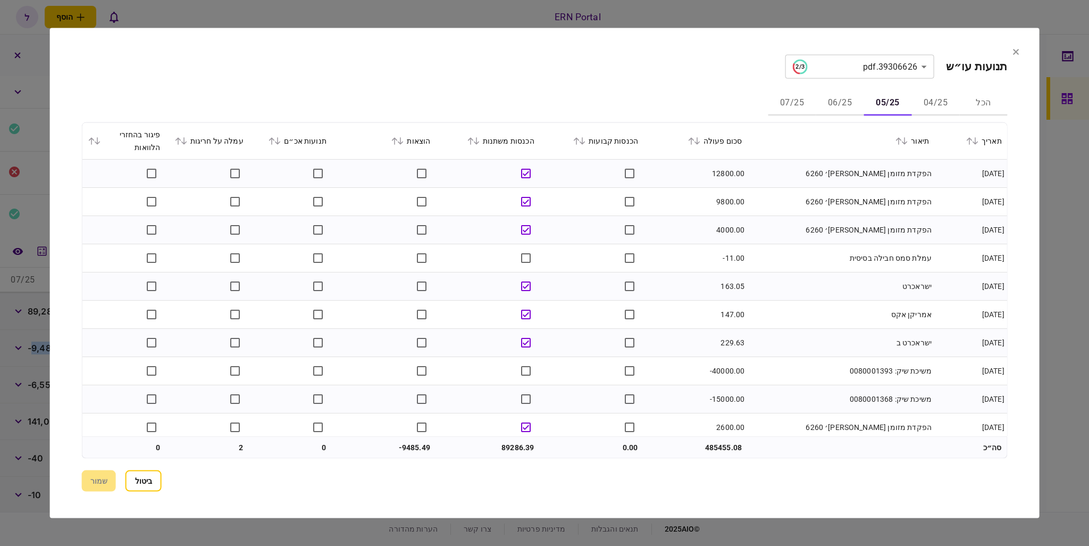
click at [479, 139] on icon at bounding box center [476, 140] width 6 height 7
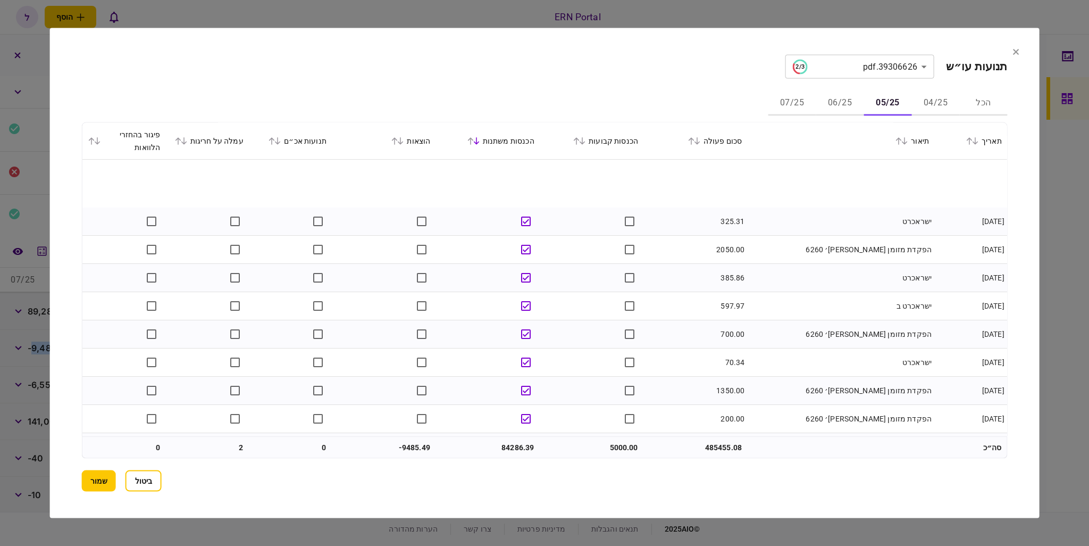
scroll to position [957, 0]
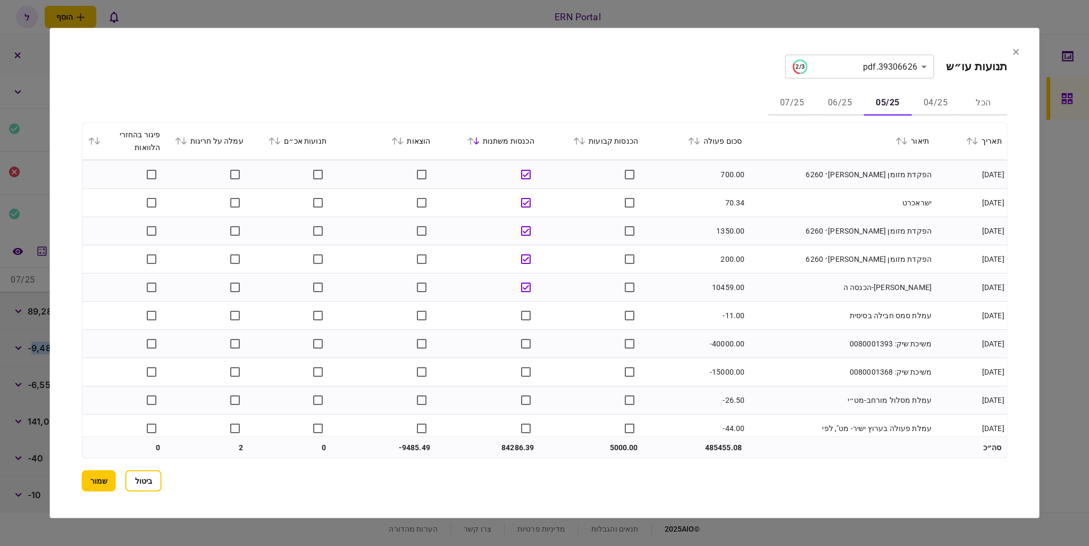
click at [501, 443] on td "84286.39" at bounding box center [488, 446] width 104 height 21
drag, startPoint x: 498, startPoint y: 444, endPoint x: 523, endPoint y: 443, distance: 25.5
click at [523, 443] on td "84286.39" at bounding box center [488, 446] width 104 height 21
click at [841, 106] on button "06/25" at bounding box center [840, 103] width 48 height 26
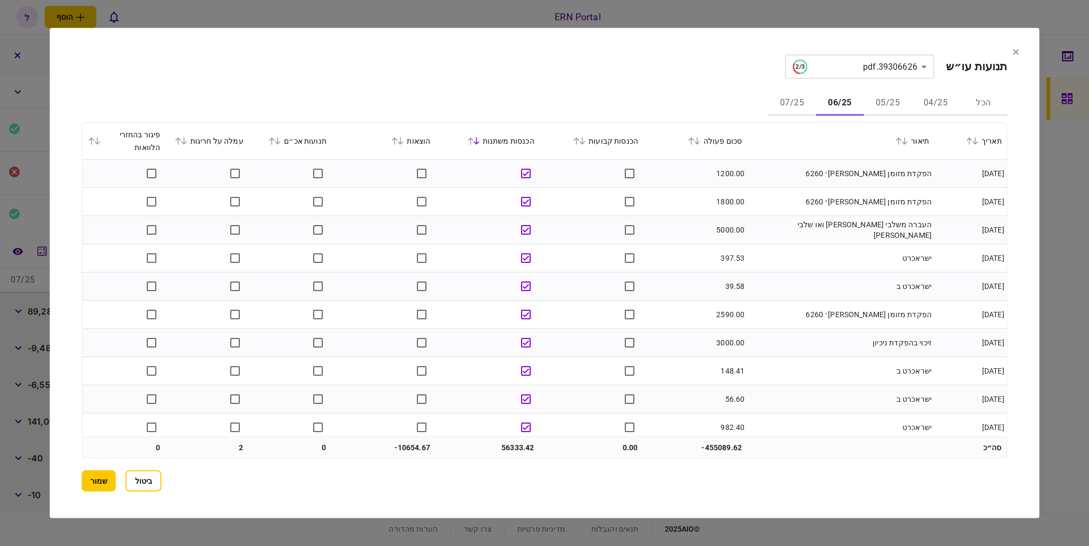
click at [473, 138] on icon at bounding box center [470, 140] width 6 height 7
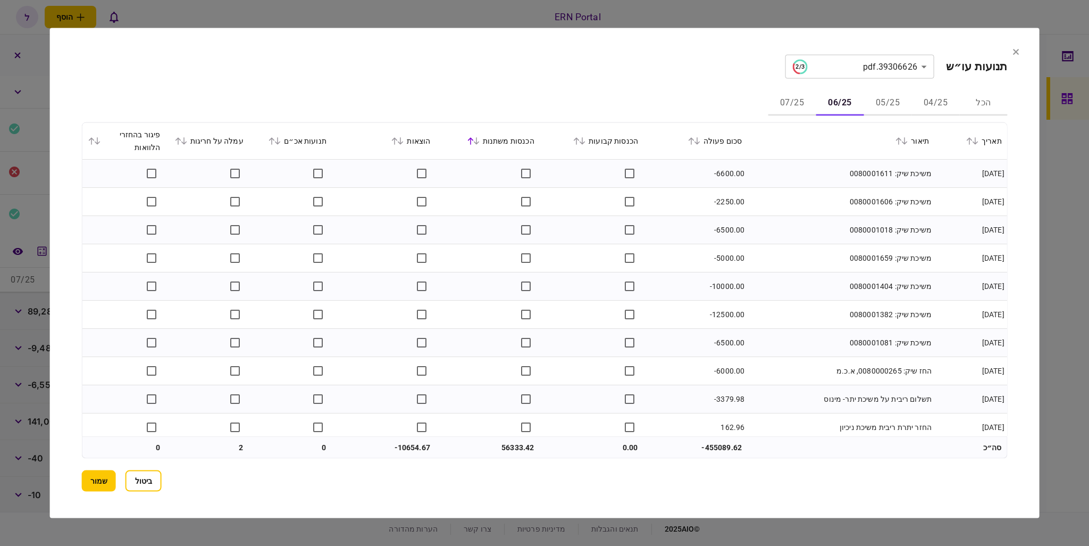
click at [473, 141] on icon at bounding box center [470, 140] width 6 height 7
click at [479, 140] on icon at bounding box center [476, 140] width 6 height 7
click at [1057, 241] on div at bounding box center [544, 273] width 1089 height 546
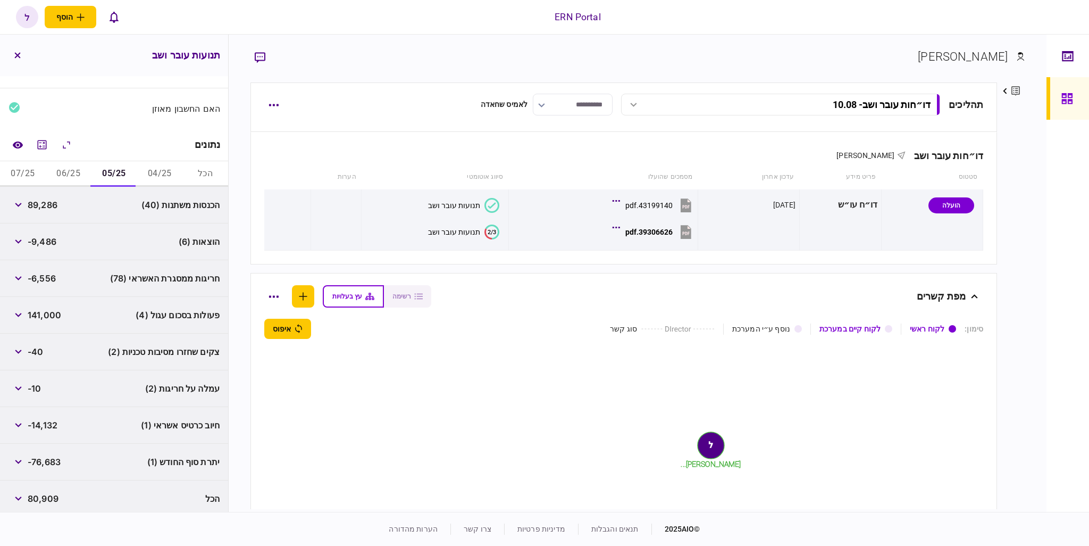
scroll to position [111, 0]
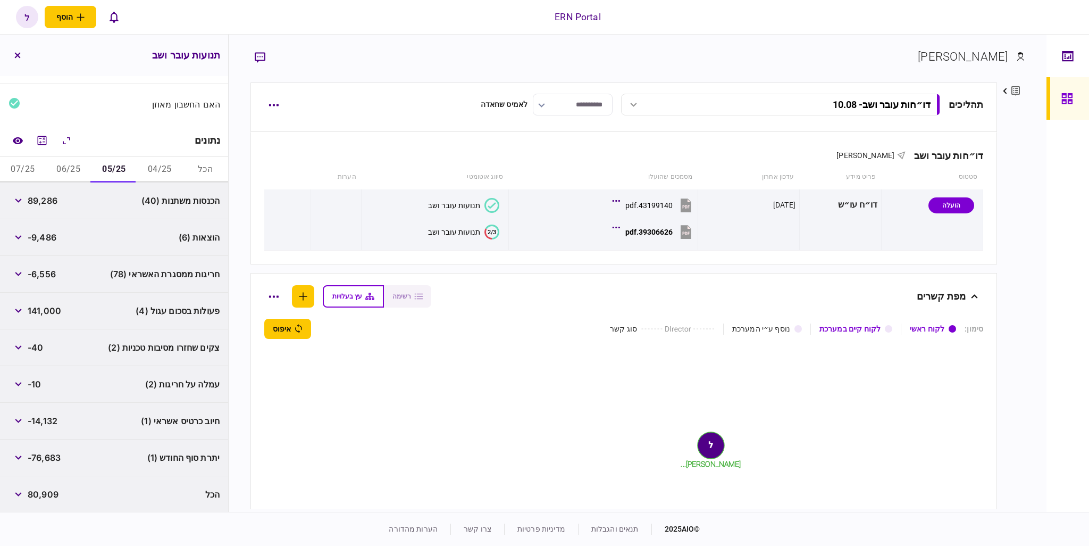
click at [37, 456] on span "-76,683" at bounding box center [44, 457] width 33 height 13
click at [37, 455] on span "-76,683" at bounding box center [44, 457] width 33 height 13
click at [82, 177] on button "06/25" at bounding box center [69, 170] width 46 height 26
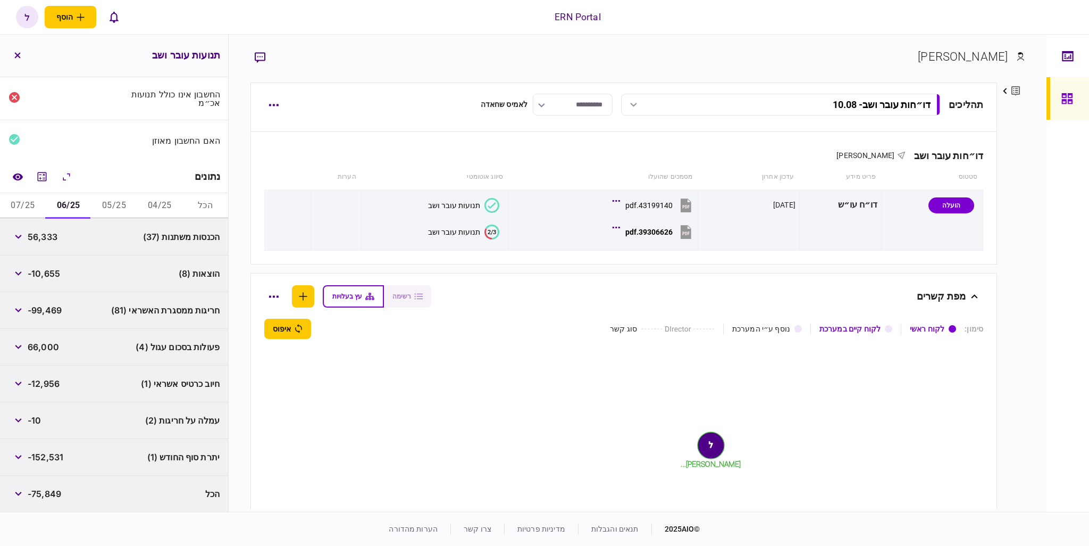
click at [45, 240] on span "56,333" at bounding box center [43, 236] width 30 height 13
click at [40, 271] on span "-10,655" at bounding box center [44, 273] width 32 height 13
click at [28, 456] on button "button" at bounding box center [18, 456] width 19 height 19
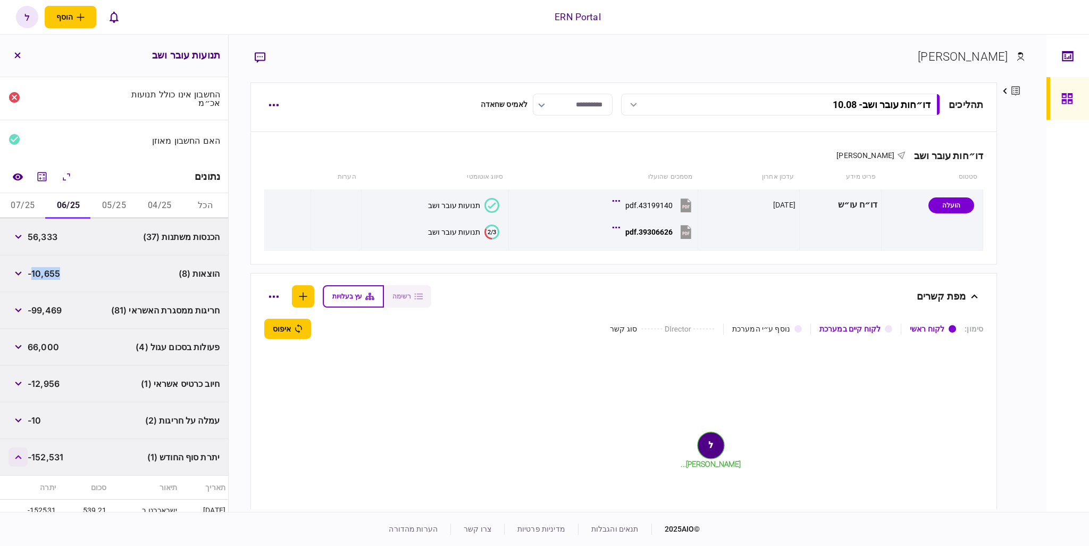
click at [28, 456] on button "button" at bounding box center [18, 456] width 19 height 19
click at [40, 451] on span "-152,531" at bounding box center [46, 456] width 36 height 13
click at [24, 204] on button "07/25" at bounding box center [23, 206] width 46 height 26
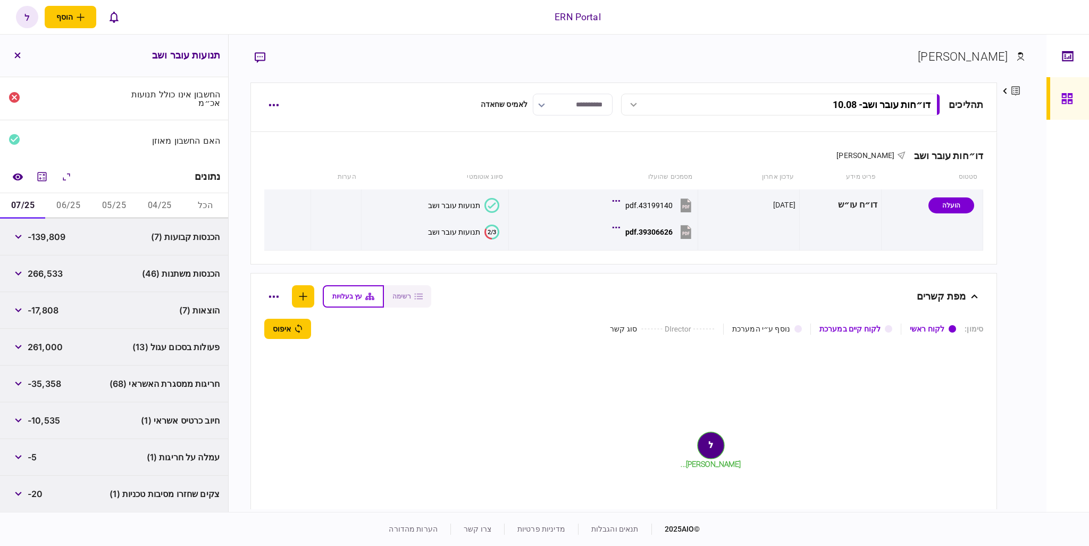
click at [56, 235] on span "-139,809" at bounding box center [47, 236] width 38 height 13
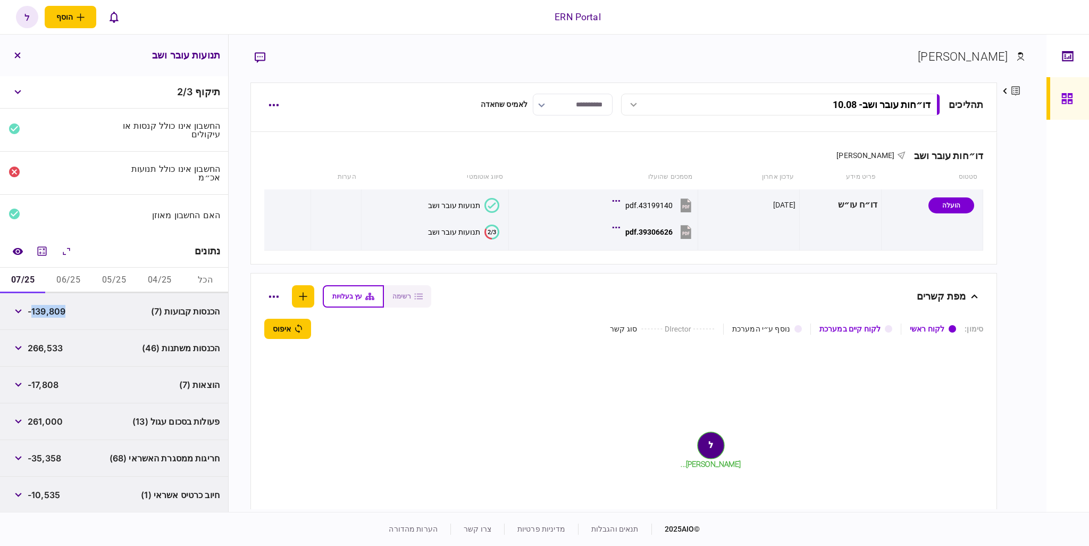
scroll to position [53, 0]
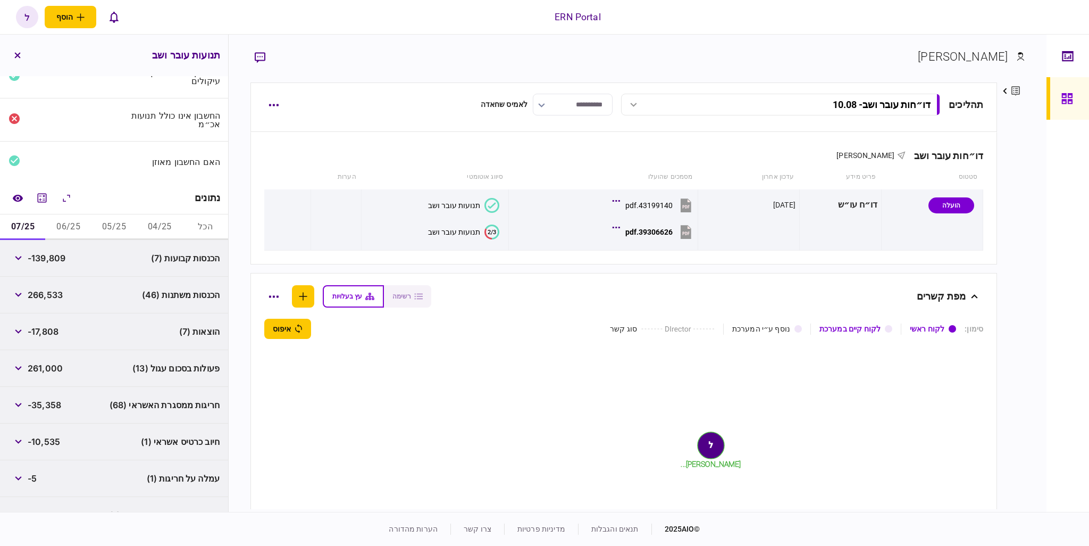
click at [40, 295] on span "266,533" at bounding box center [45, 294] width 35 height 13
click at [42, 200] on icon "מחשבון" at bounding box center [42, 197] width 9 height 9
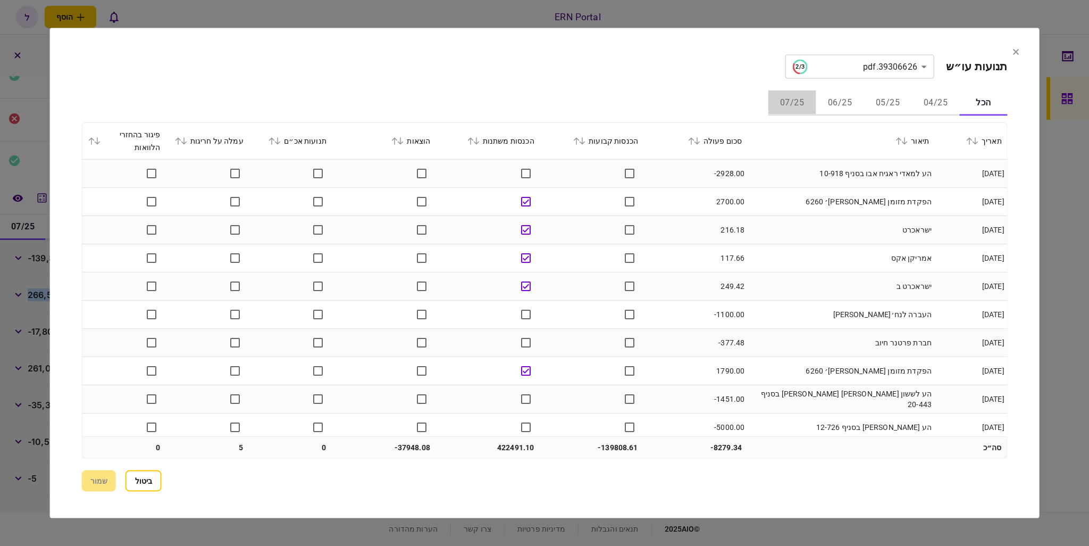
click at [802, 101] on button "07/25" at bounding box center [792, 103] width 48 height 26
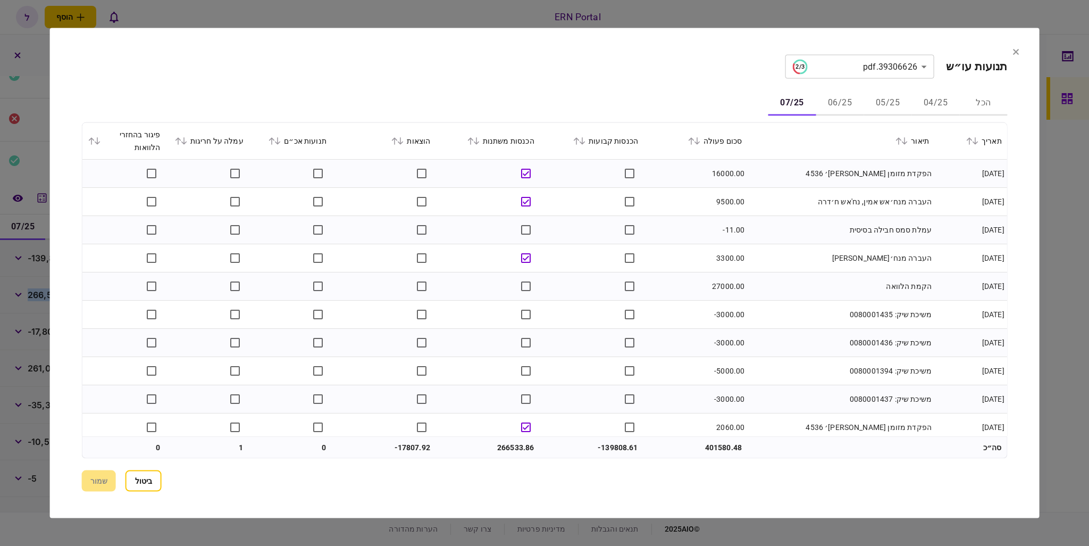
click at [479, 137] on icon at bounding box center [476, 140] width 6 height 7
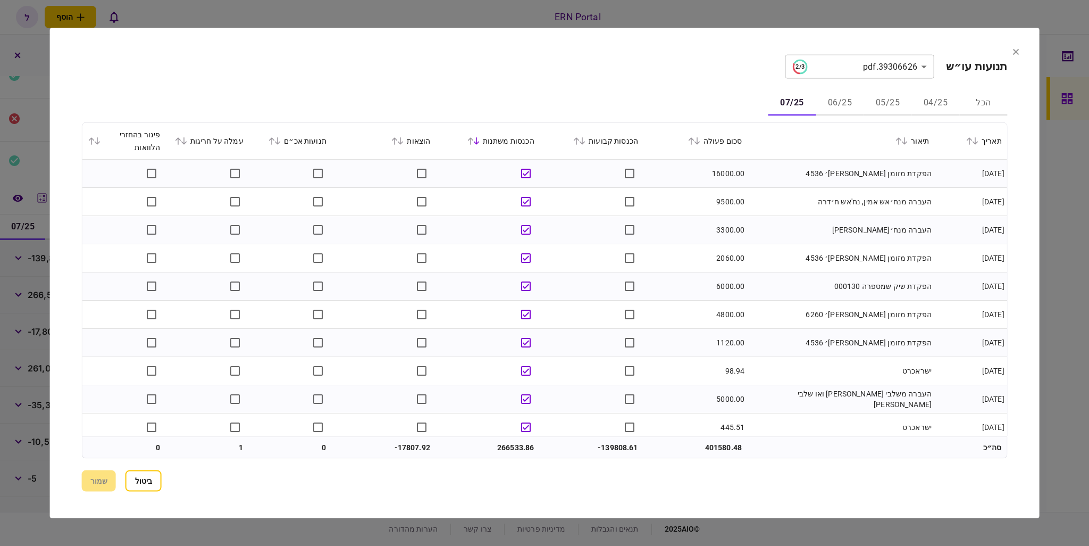
click at [585, 135] on div "הכנסות קבועות" at bounding box center [591, 141] width 93 height 13
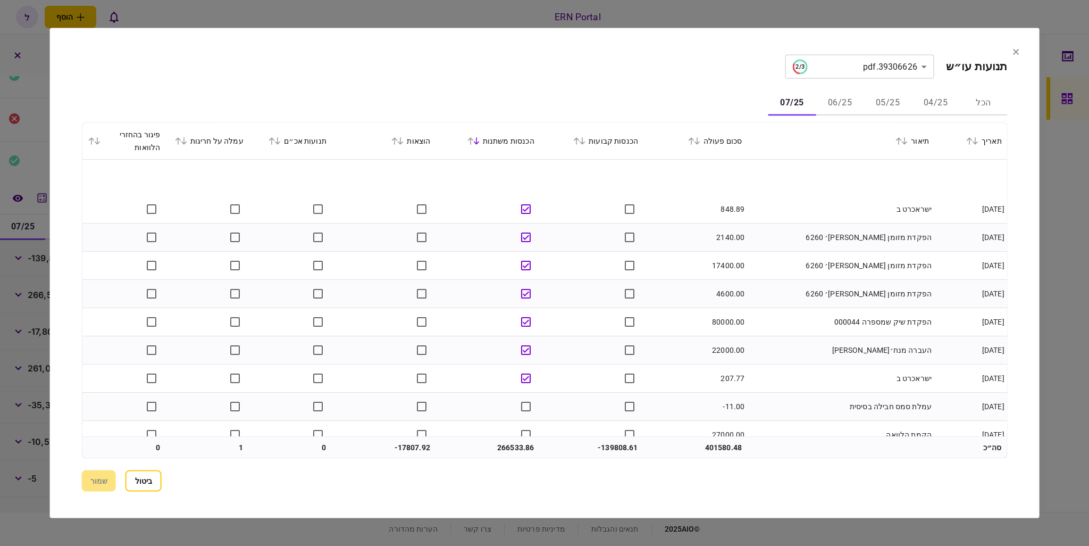
scroll to position [1117, 0]
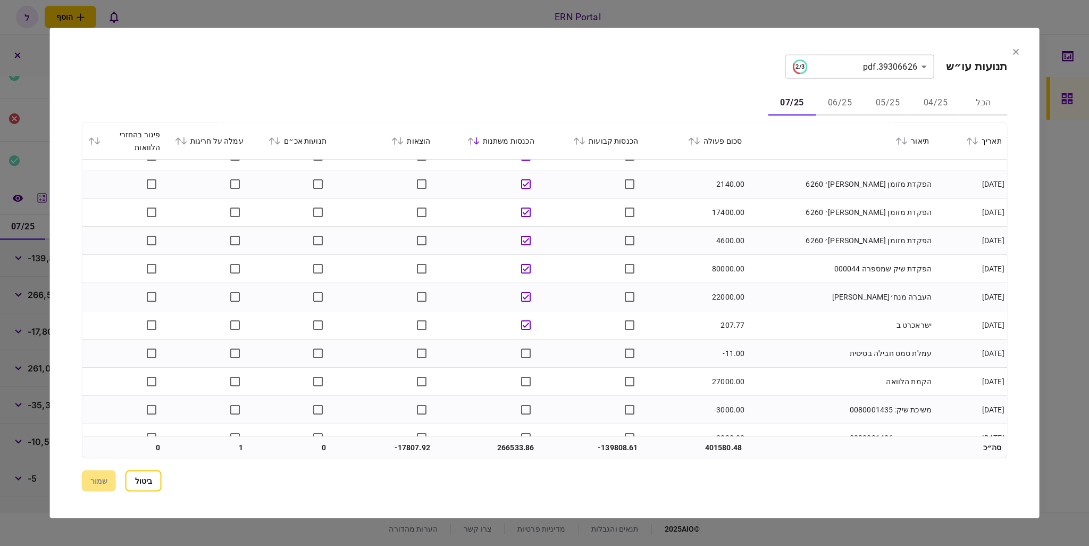
click at [1066, 448] on div at bounding box center [544, 273] width 1089 height 546
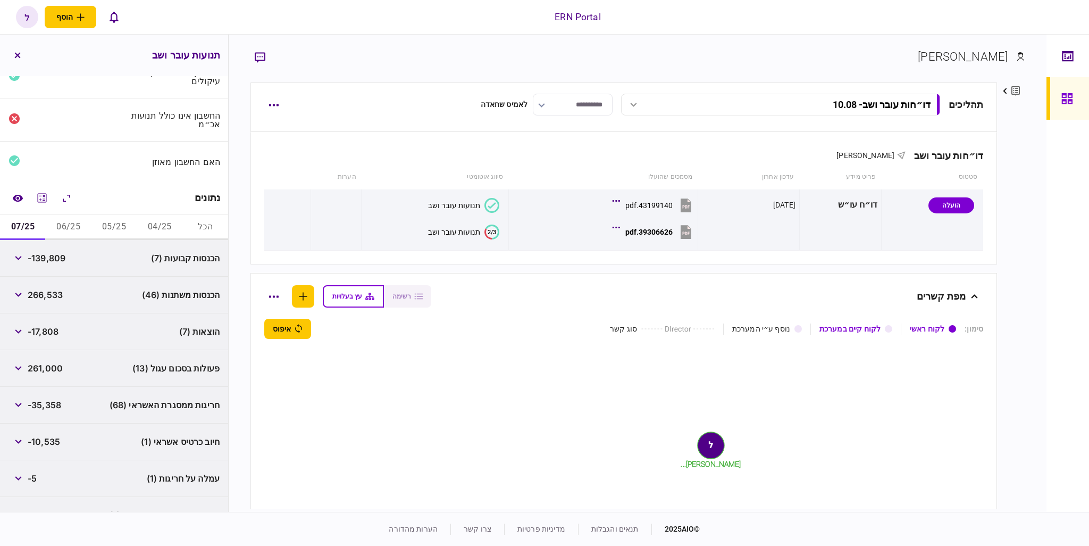
click at [51, 331] on span "-17,808" at bounding box center [43, 331] width 31 height 13
click at [40, 330] on span "-17,808" at bounding box center [43, 331] width 31 height 13
click at [40, 329] on span "-17,808" at bounding box center [43, 331] width 31 height 13
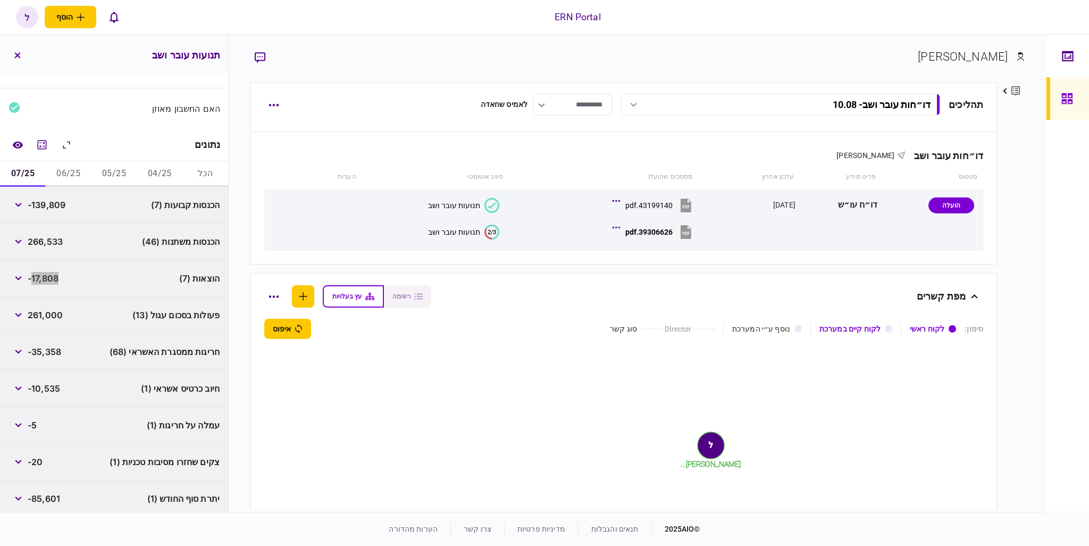
scroll to position [147, 0]
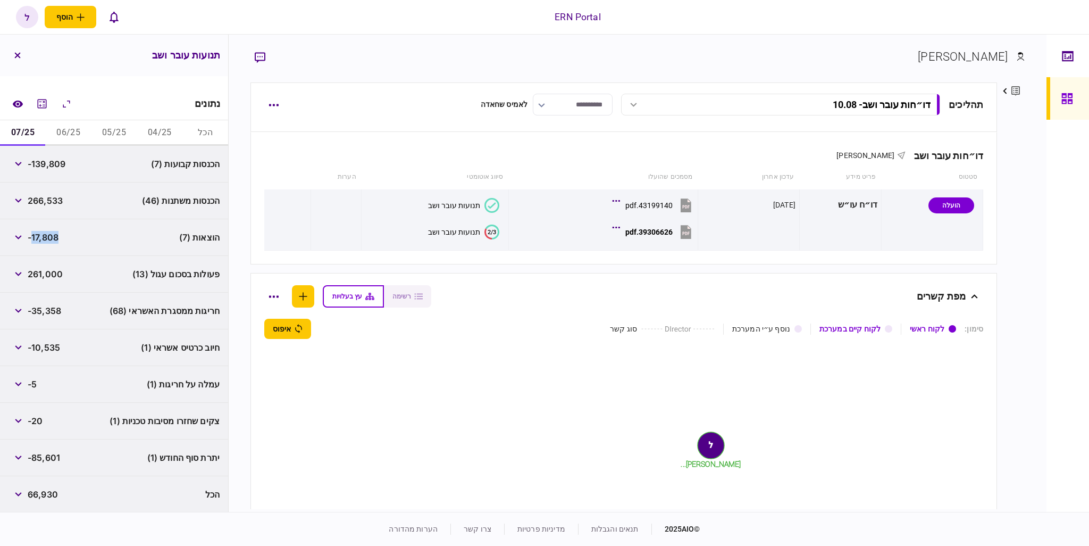
click at [56, 457] on span "-85,601" at bounding box center [44, 457] width 32 height 13
